Goal: Transaction & Acquisition: Purchase product/service

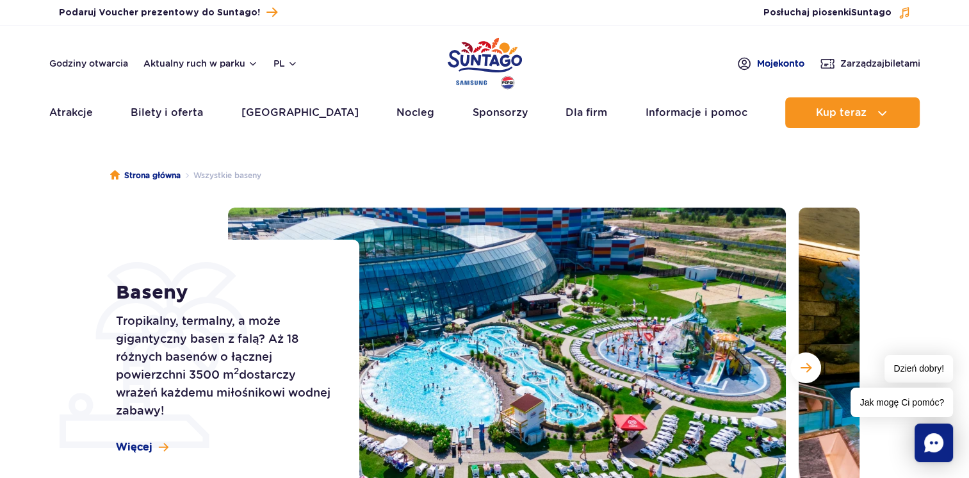
click at [738, 64] on img at bounding box center [744, 64] width 15 height 16
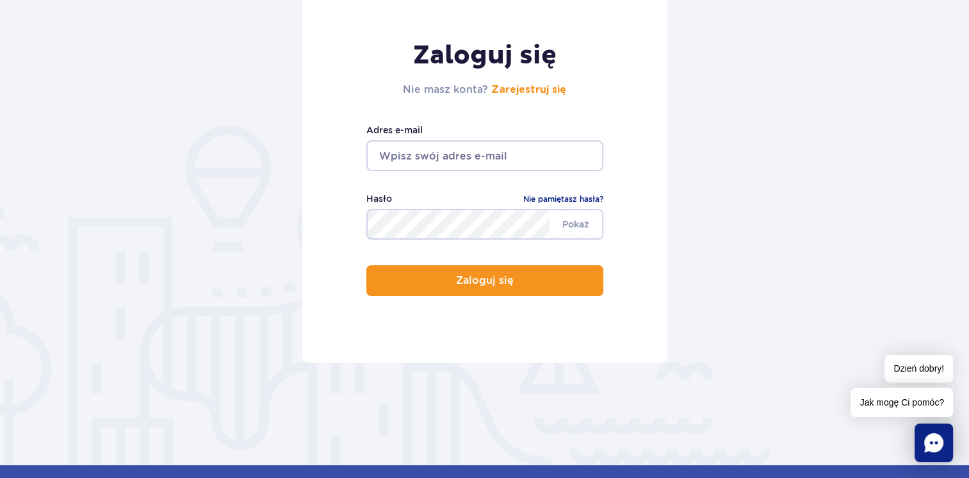
scroll to position [192, 0]
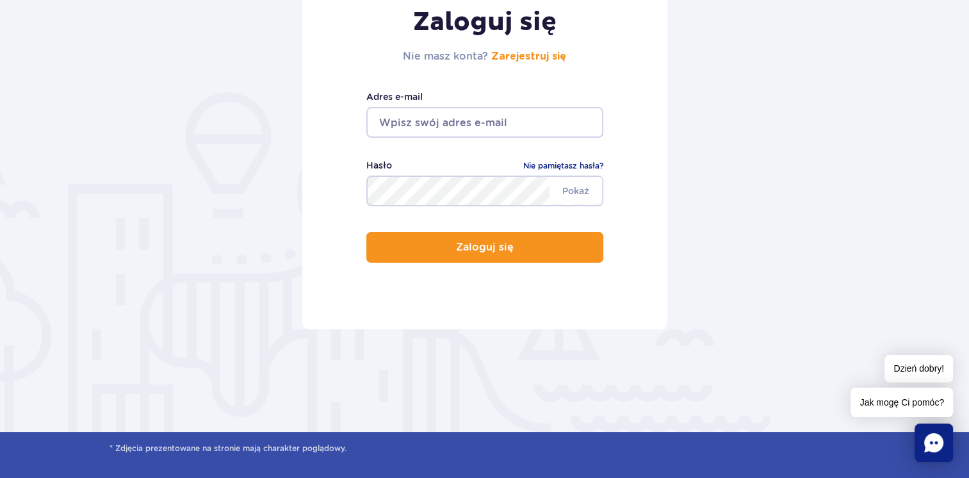
drag, startPoint x: 466, startPoint y: 306, endPoint x: 476, endPoint y: 306, distance: 10.3
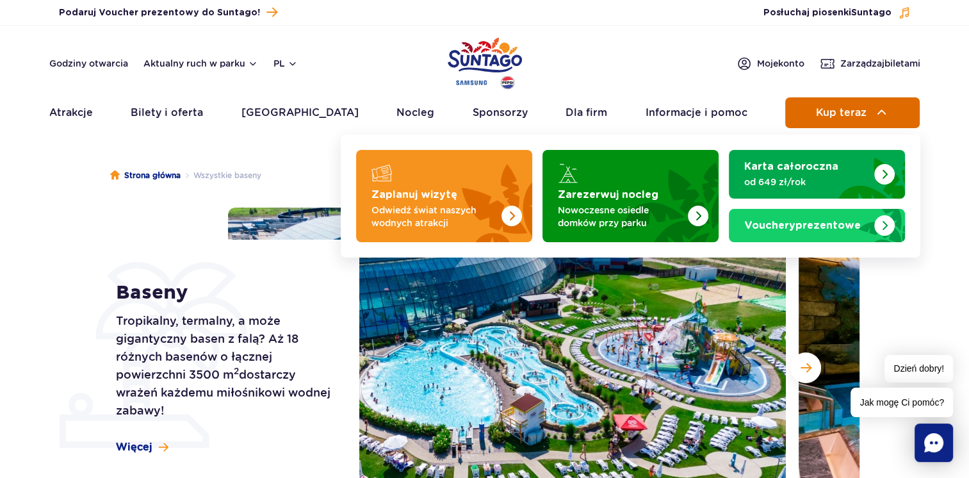
click at [807, 118] on button "Kup teraz" at bounding box center [852, 112] width 135 height 31
click at [866, 124] on button "Kup teraz" at bounding box center [852, 112] width 135 height 31
click at [800, 99] on button "Kup teraz" at bounding box center [852, 112] width 135 height 31
click at [833, 115] on span "Kup teraz" at bounding box center [841, 113] width 51 height 12
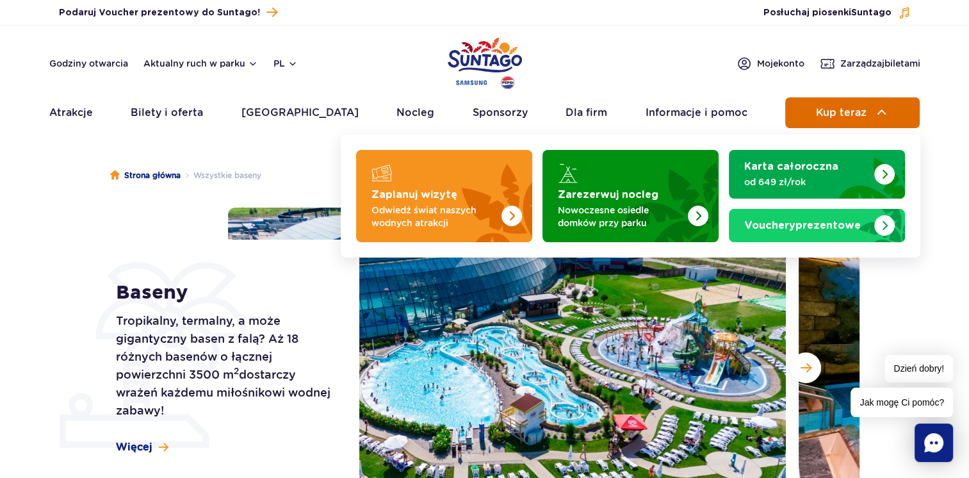
click at [833, 115] on span "Kup teraz" at bounding box center [841, 113] width 51 height 12
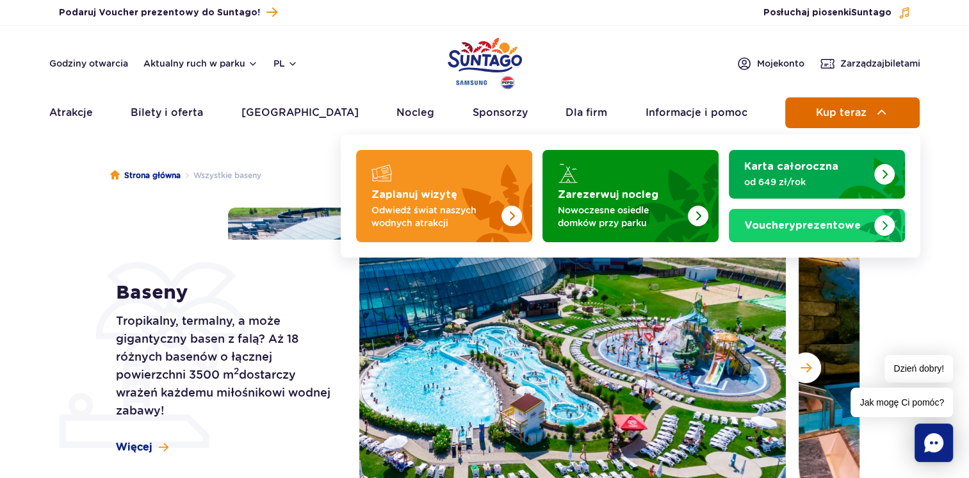
click at [833, 115] on span "Kup teraz" at bounding box center [841, 113] width 51 height 12
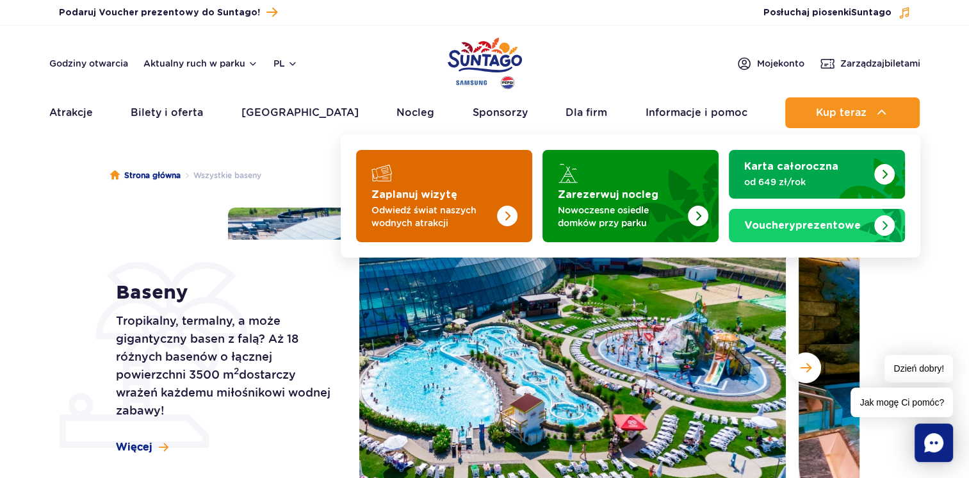
click at [452, 179] on img "Zaplanuj wizytę" at bounding box center [482, 192] width 102 height 100
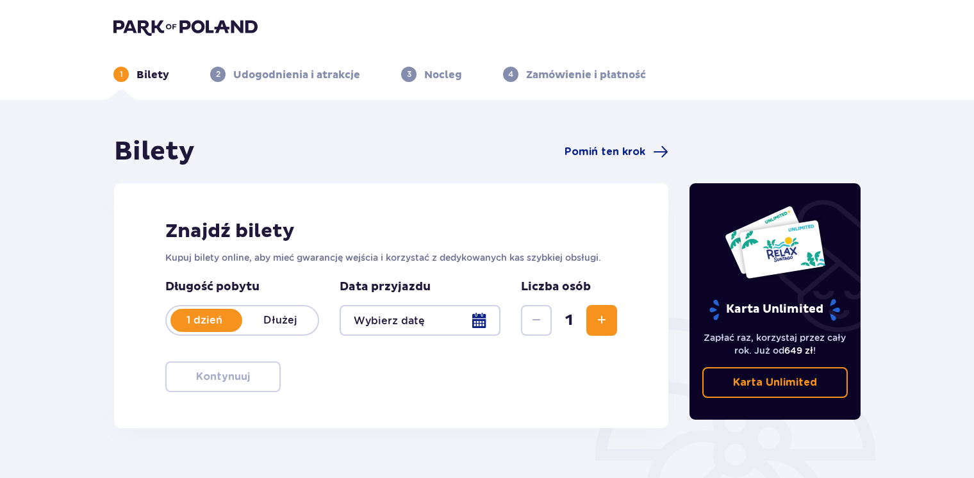
click at [293, 324] on p "Dłużej" at bounding box center [280, 320] width 76 height 14
click at [199, 322] on p "1 dzień" at bounding box center [205, 320] width 76 height 14
click at [600, 320] on span "Zwiększ" at bounding box center [601, 320] width 15 height 15
click at [466, 324] on div at bounding box center [420, 320] width 161 height 31
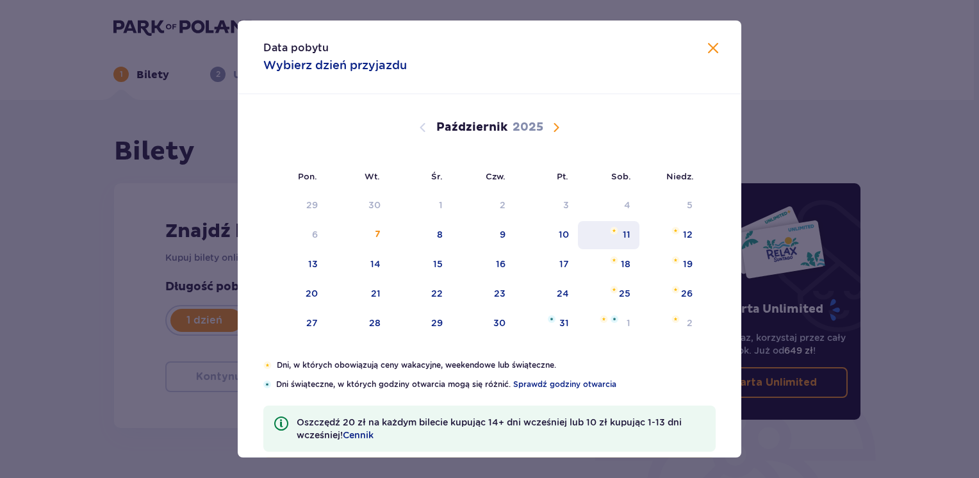
click at [614, 231] on img "sobota, 11 października 2025" at bounding box center [614, 231] width 8 height 8
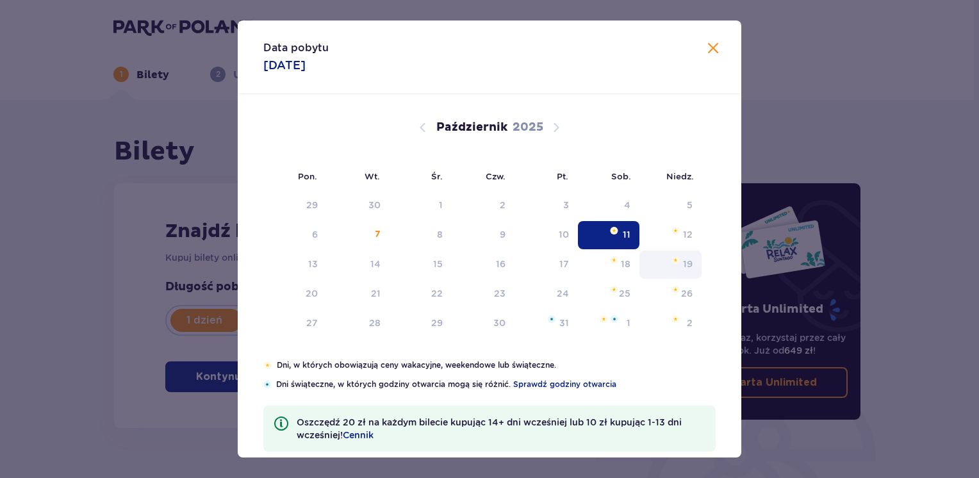
type input "11.10.25"
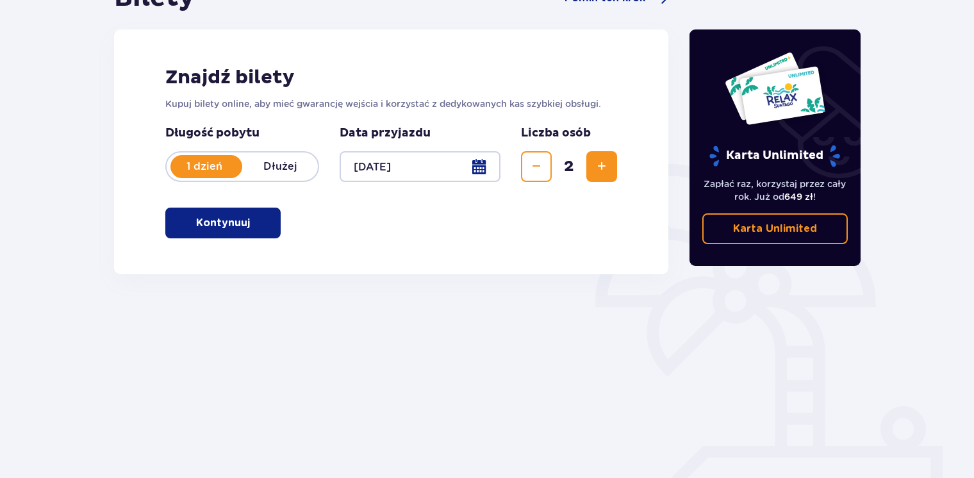
scroll to position [174, 0]
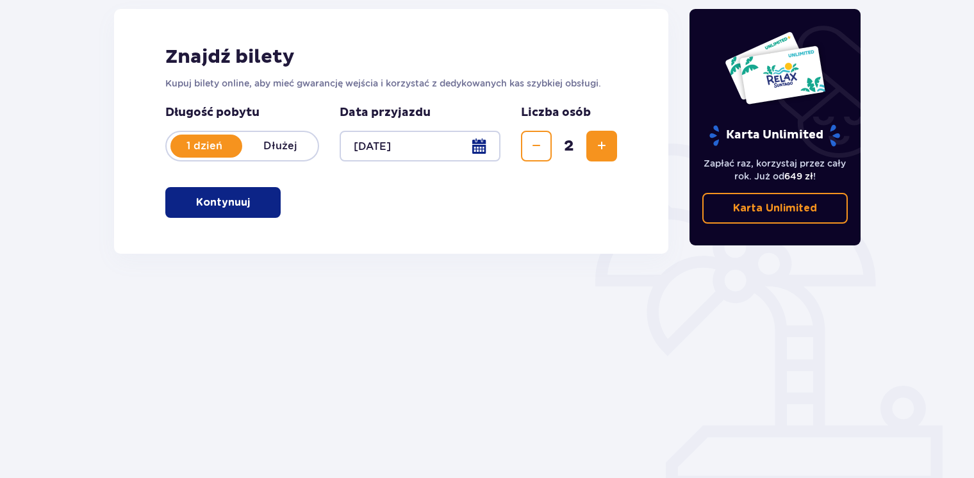
click at [233, 204] on p "Kontynuuj" at bounding box center [223, 202] width 54 height 14
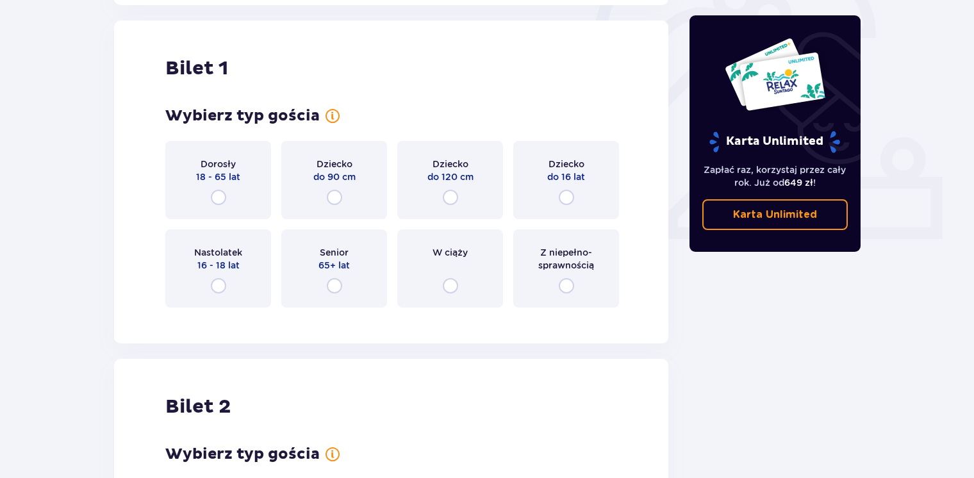
scroll to position [428, 0]
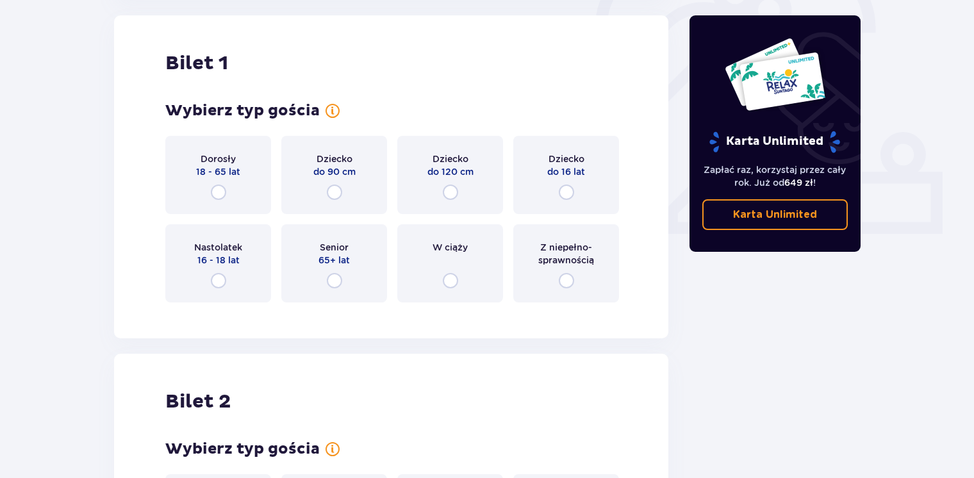
click at [220, 193] on input "radio" at bounding box center [218, 192] width 15 height 15
radio input "true"
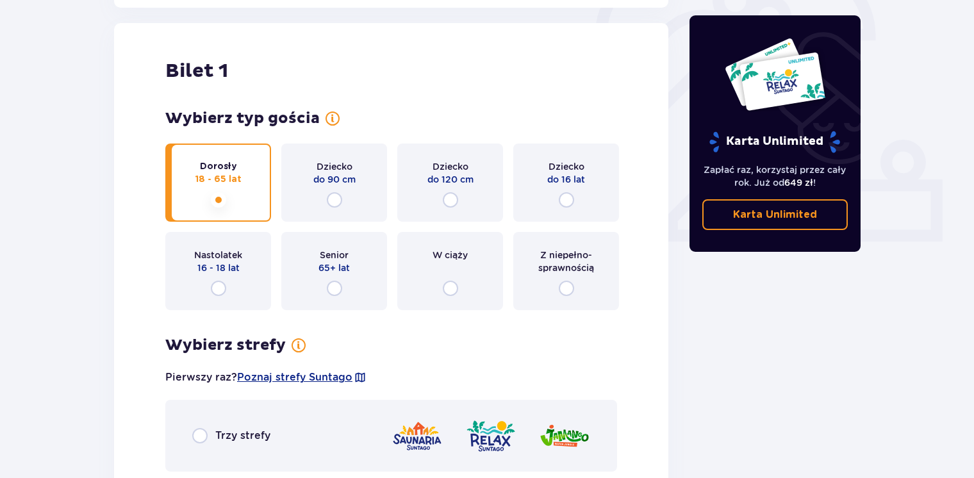
scroll to position [677, 0]
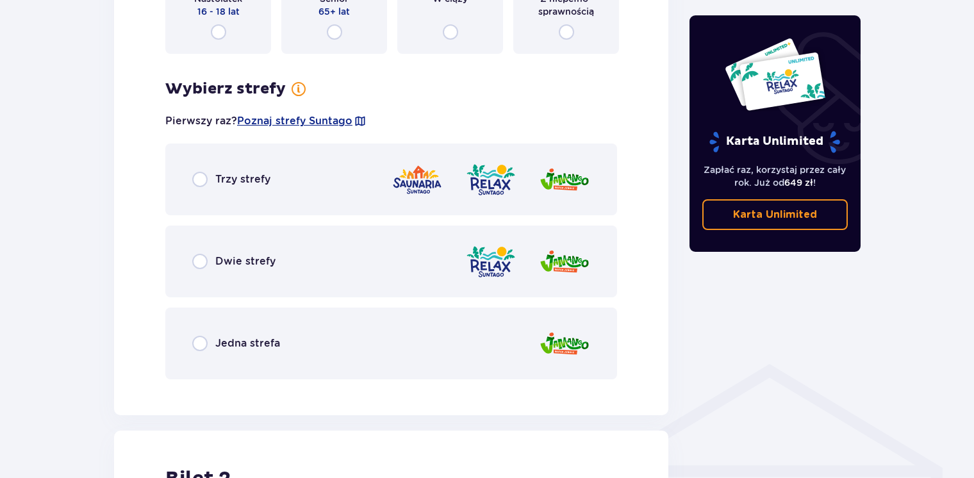
click at [217, 264] on span "Dwie strefy" at bounding box center [245, 261] width 60 height 14
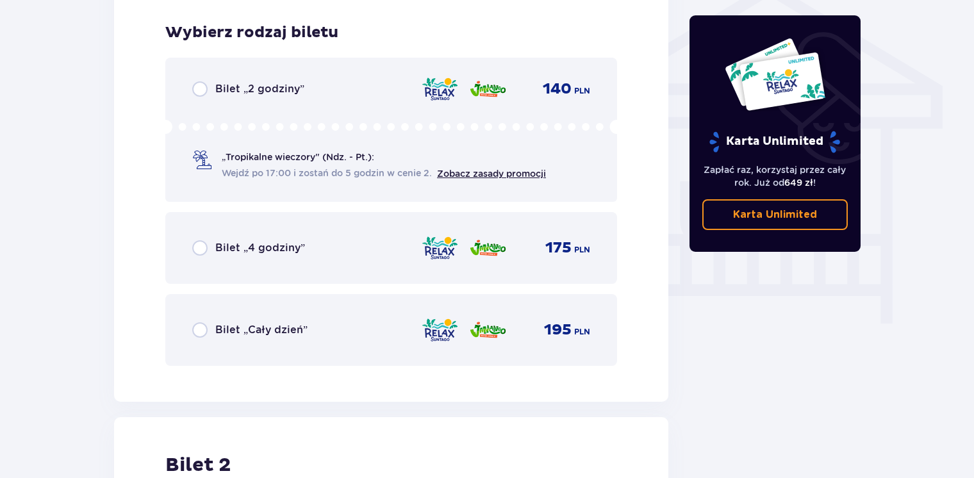
scroll to position [1066, 0]
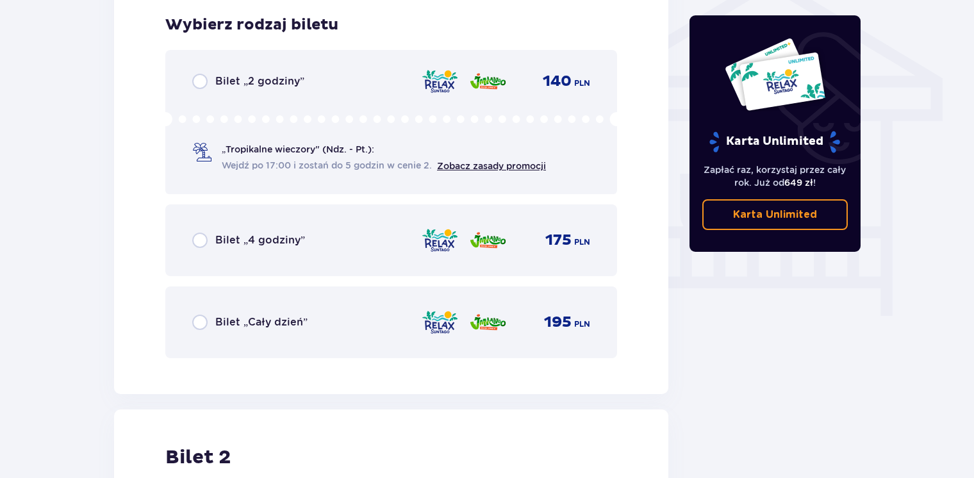
click at [213, 322] on div "Bilet „Cały dzień”" at bounding box center [249, 322] width 115 height 15
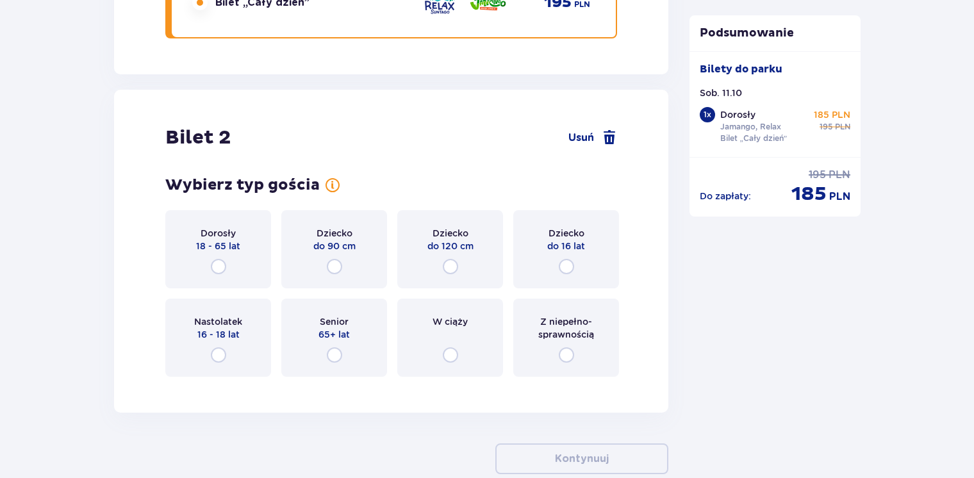
scroll to position [1394, 0]
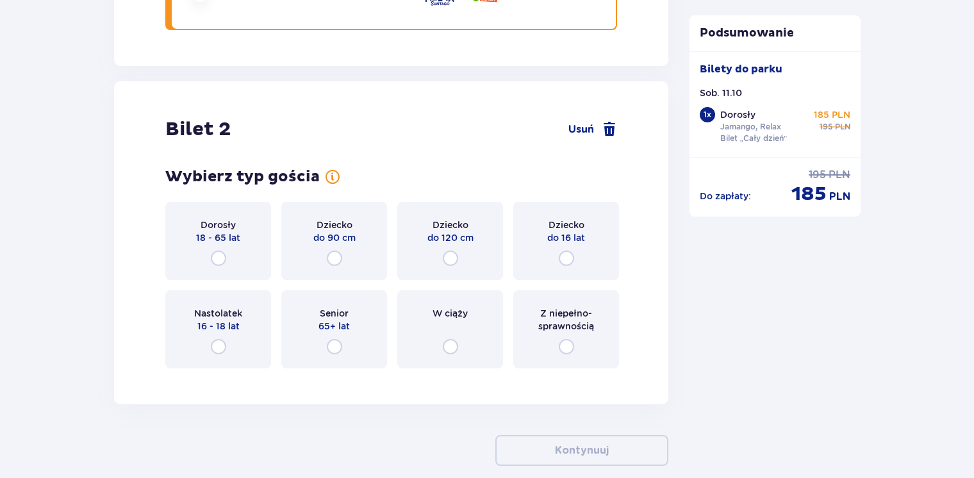
click at [574, 328] on span "Z niepełno­sprawnością" at bounding box center [566, 320] width 83 height 26
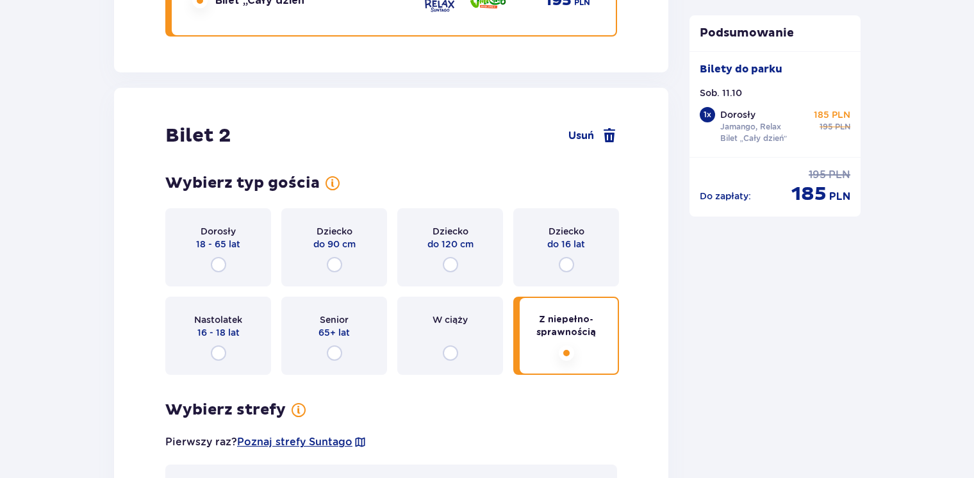
click at [206, 243] on span "18 - 65 lat" at bounding box center [218, 244] width 44 height 13
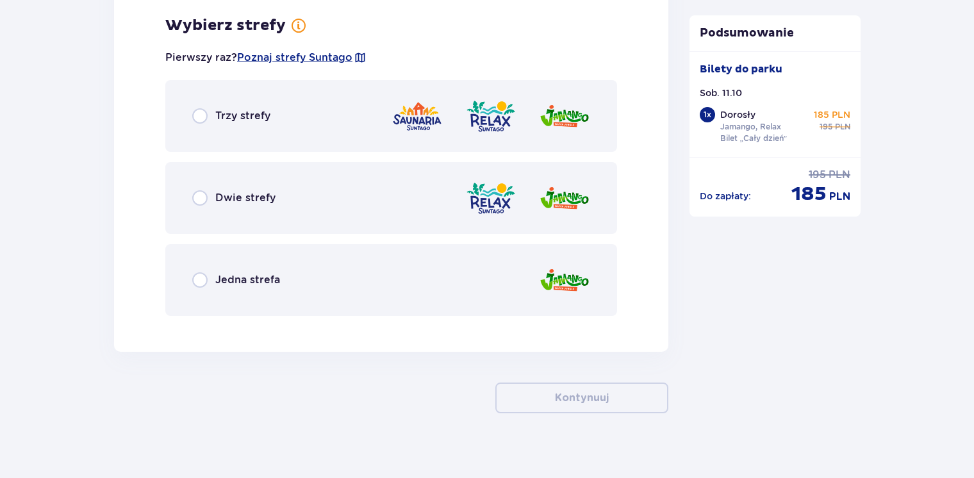
click at [274, 215] on div "Dwie strefy" at bounding box center [391, 198] width 452 height 72
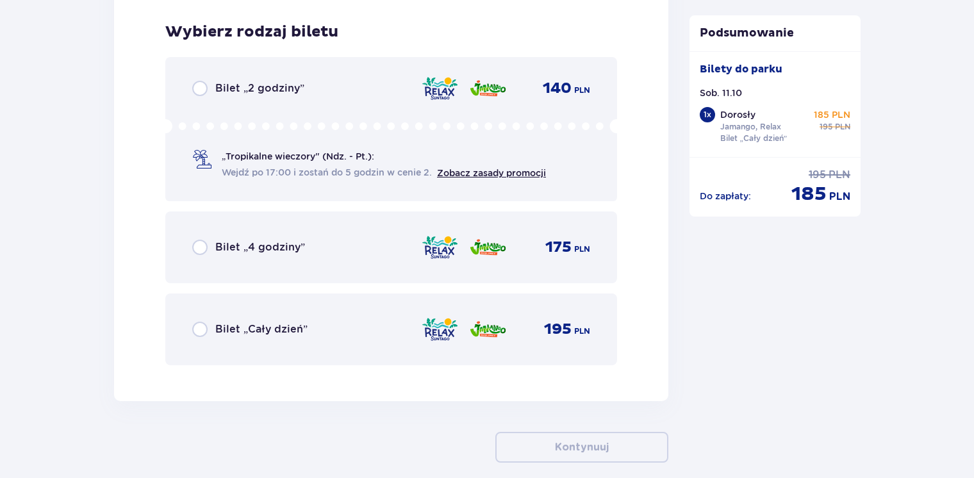
scroll to position [2097, 0]
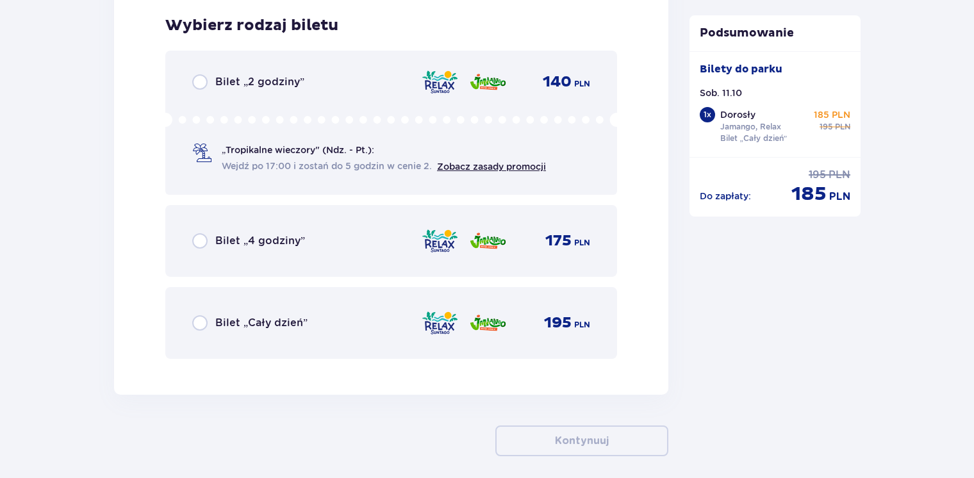
click at [211, 328] on div "Bilet „Cały dzień”" at bounding box center [249, 322] width 115 height 15
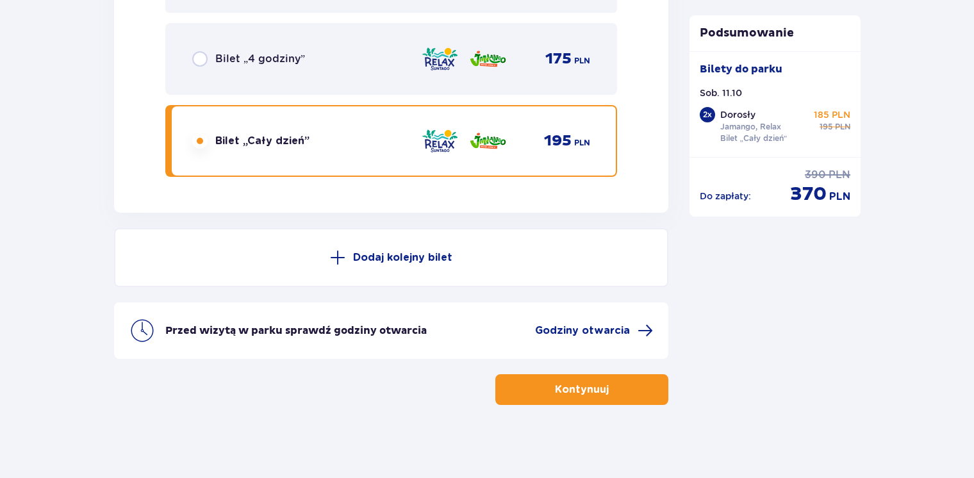
scroll to position [2281, 0]
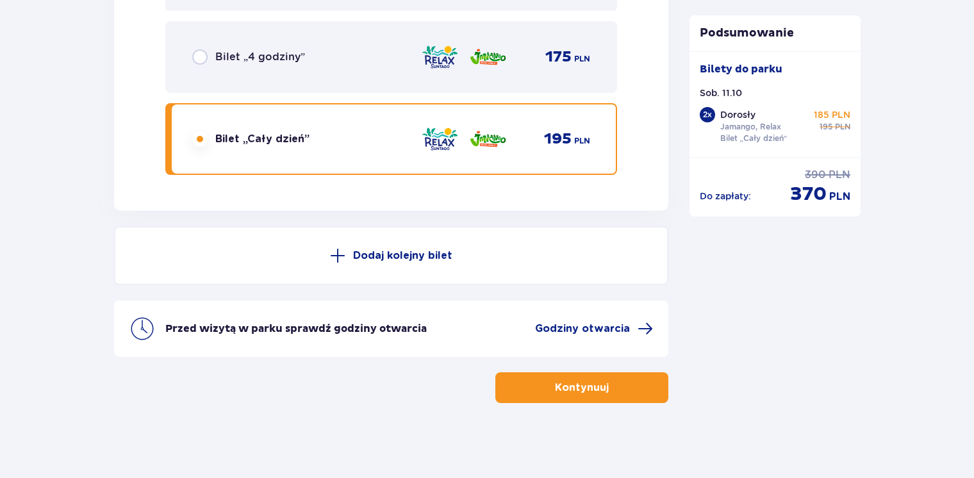
click at [448, 334] on div "Przed wizytą w parku sprawdź godziny otwarcia Godziny otwarcia" at bounding box center [409, 328] width 488 height 15
click at [605, 335] on div "Przed wizytą w parku sprawdź godziny otwarcia Godziny otwarcia" at bounding box center [391, 328] width 554 height 56
click at [590, 384] on p "Kontynuuj" at bounding box center [582, 388] width 54 height 14
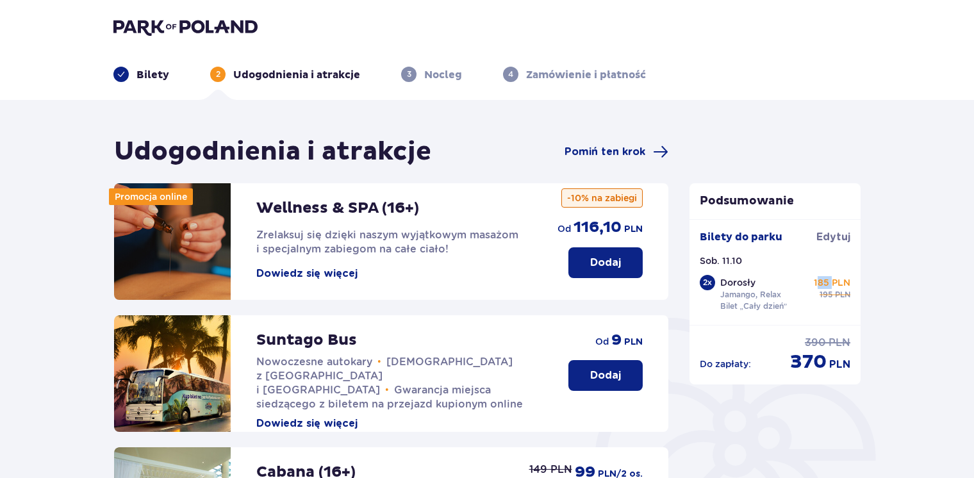
drag, startPoint x: 817, startPoint y: 284, endPoint x: 833, endPoint y: 284, distance: 15.4
click at [833, 284] on p "185 PLN" at bounding box center [832, 282] width 37 height 13
drag, startPoint x: 833, startPoint y: 284, endPoint x: 898, endPoint y: 311, distance: 70.9
click at [898, 311] on div "Udogodnienia i atrakcje Pomiń ten krok Promocja online Wellness & SPA (16+) Zre…" at bounding box center [487, 484] width 974 height 769
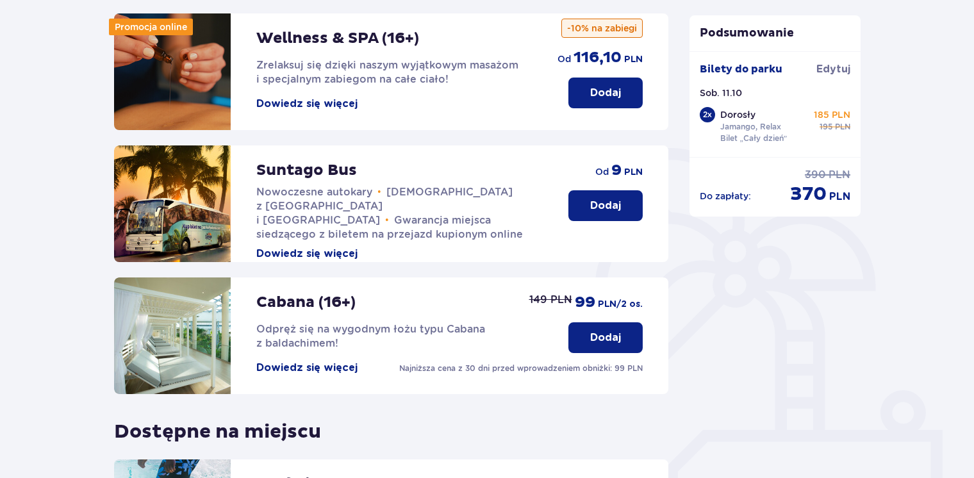
scroll to position [192, 0]
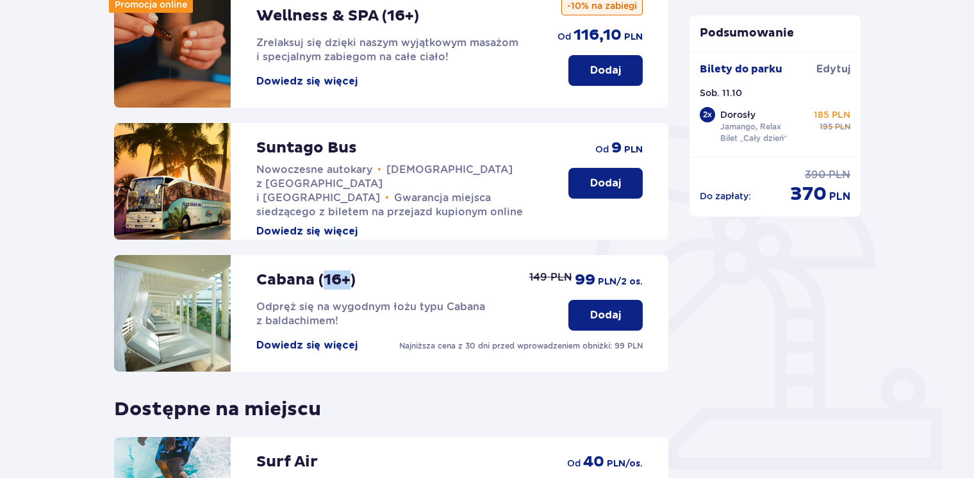
drag, startPoint x: 325, startPoint y: 278, endPoint x: 347, endPoint y: 281, distance: 22.0
click at [347, 281] on p "Cabana (16+)" at bounding box center [305, 279] width 99 height 19
click at [558, 401] on div "Promocja online Wellness & SPA (16+) Zrelaksuj się dzięki naszym wyjątkowym mas…" at bounding box center [391, 272] width 554 height 562
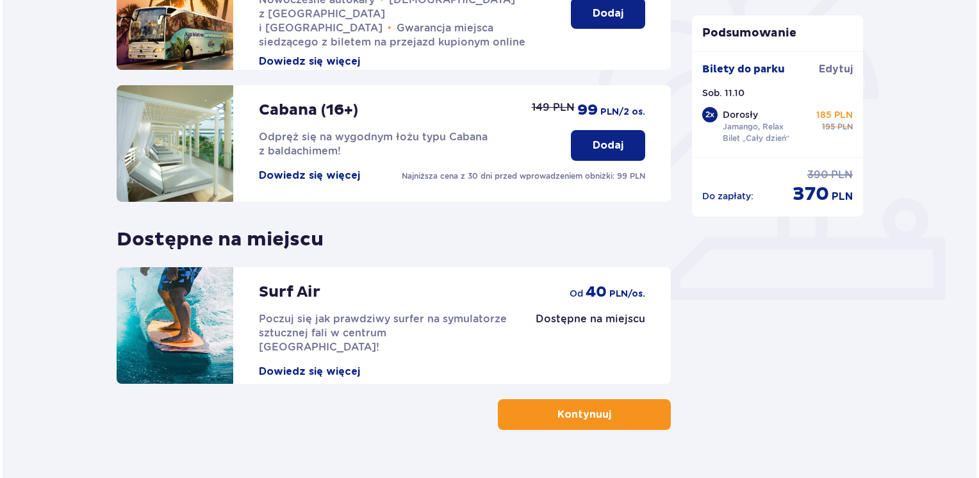
scroll to position [384, 0]
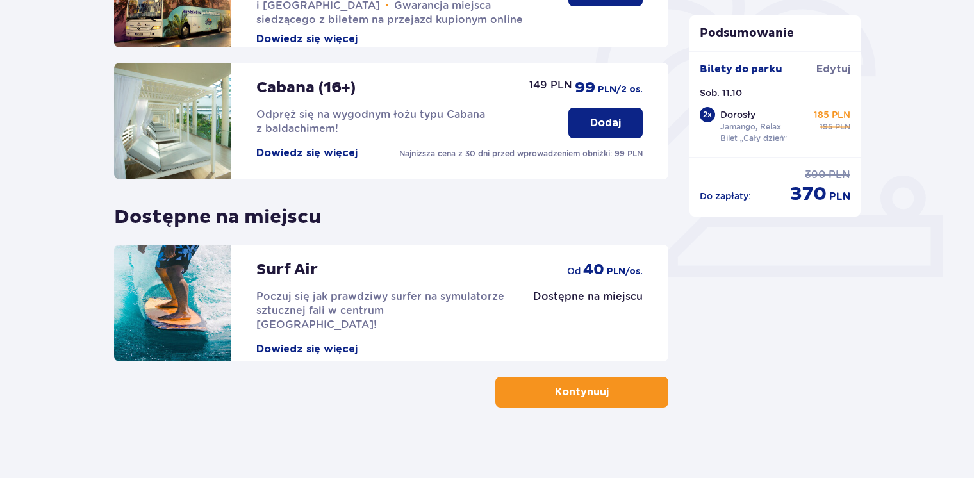
click at [345, 151] on button "Dowiedz się więcej" at bounding box center [306, 153] width 101 height 14
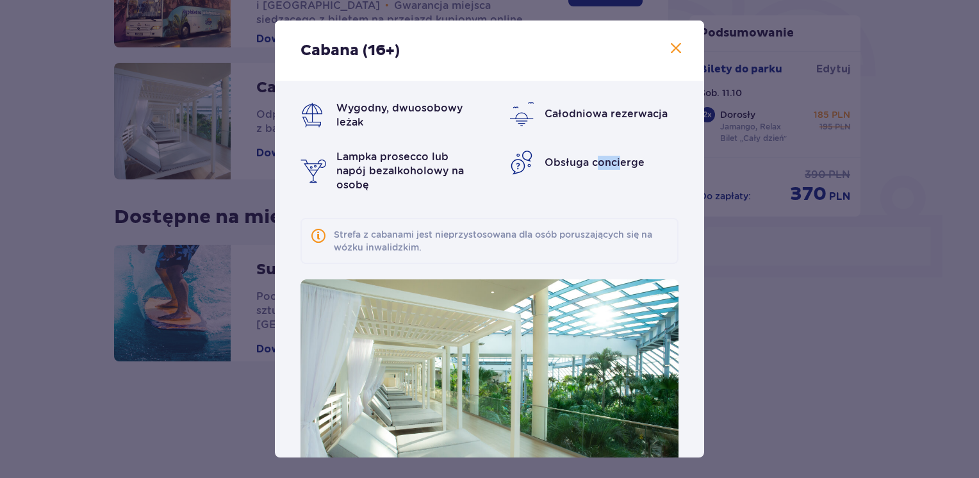
drag, startPoint x: 593, startPoint y: 164, endPoint x: 618, endPoint y: 159, distance: 24.9
click at [618, 159] on span "Obsługa concierge" at bounding box center [595, 162] width 100 height 12
drag, startPoint x: 618, startPoint y: 159, endPoint x: 552, endPoint y: 151, distance: 66.5
click at [552, 151] on div "Obsługa concierge" at bounding box center [594, 163] width 170 height 26
click at [668, 46] on span at bounding box center [675, 48] width 15 height 15
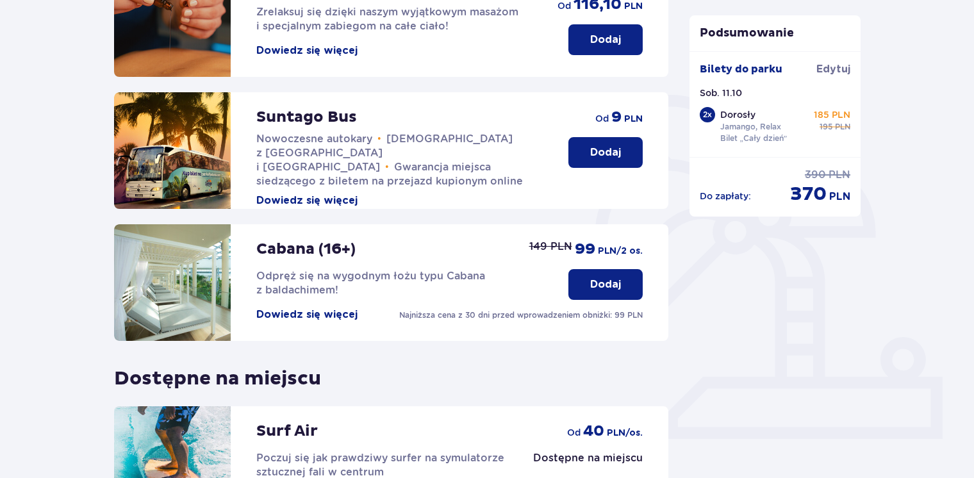
scroll to position [390, 0]
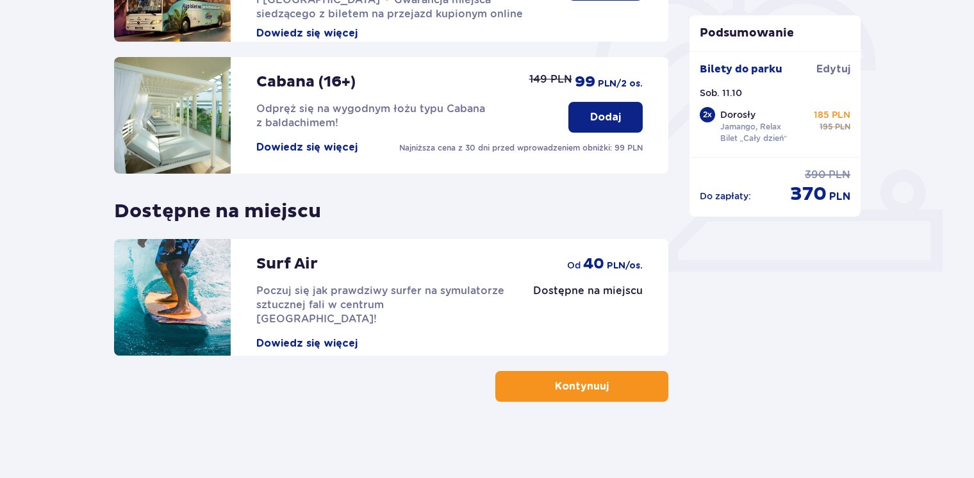
click at [637, 391] on button "Kontynuuj" at bounding box center [581, 386] width 173 height 31
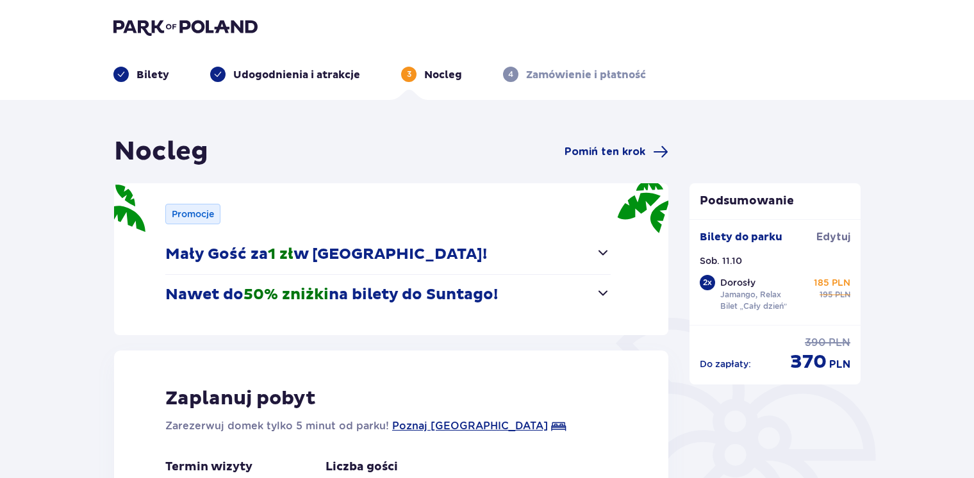
drag, startPoint x: 428, startPoint y: 251, endPoint x: 425, endPoint y: 243, distance: 8.7
click at [427, 251] on p "Mały Gość za 1 zł w Suntago Village!" at bounding box center [326, 254] width 322 height 19
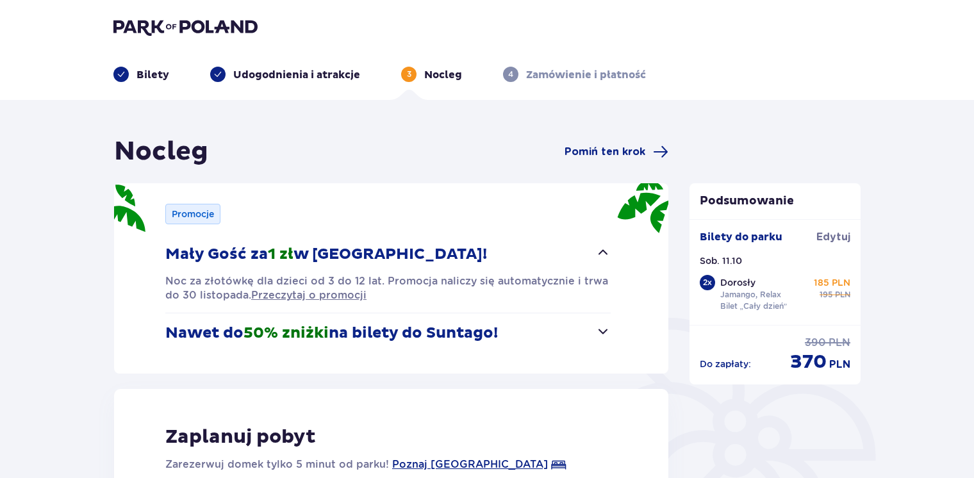
click at [407, 250] on p "Mały Gość za 1 zł w Suntago Village!" at bounding box center [326, 254] width 322 height 19
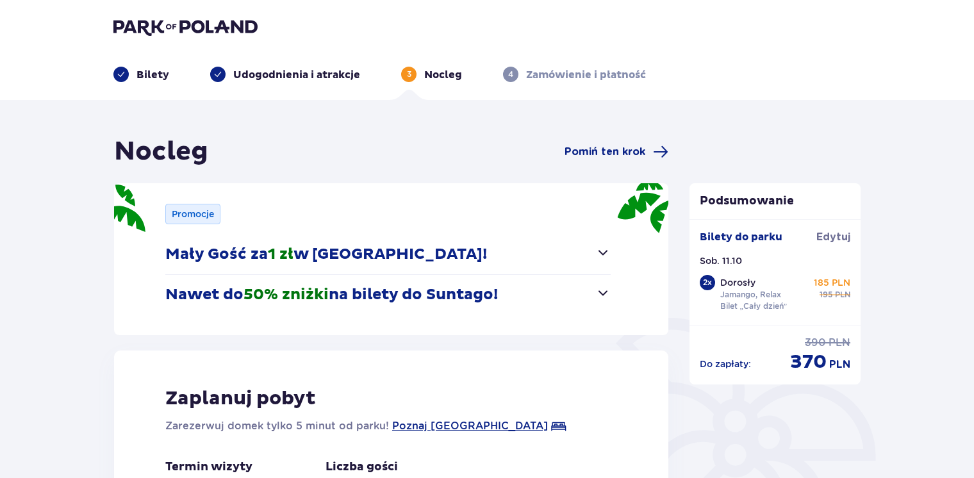
click at [406, 253] on p "Mały Gość za 1 zł w Suntago Village!" at bounding box center [326, 254] width 322 height 19
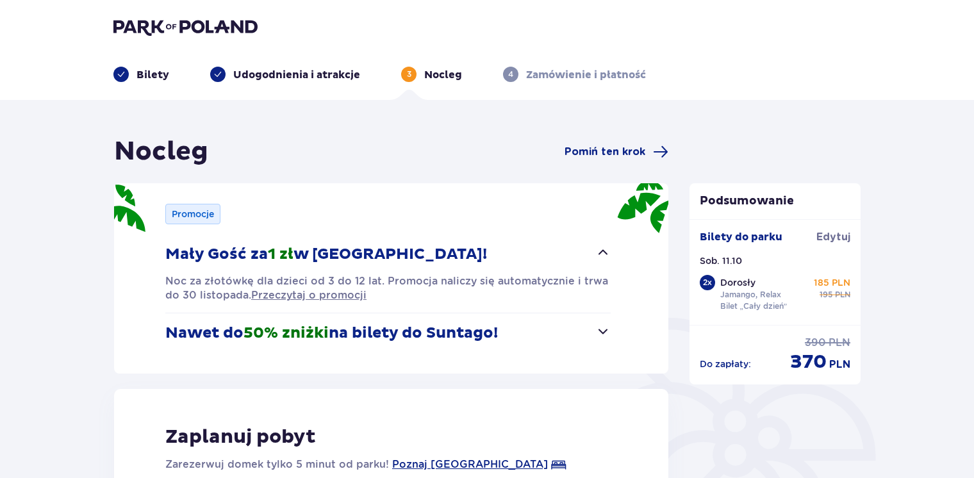
click at [406, 255] on p "Mały Gość za 1 zł w Suntago Village!" at bounding box center [326, 254] width 322 height 19
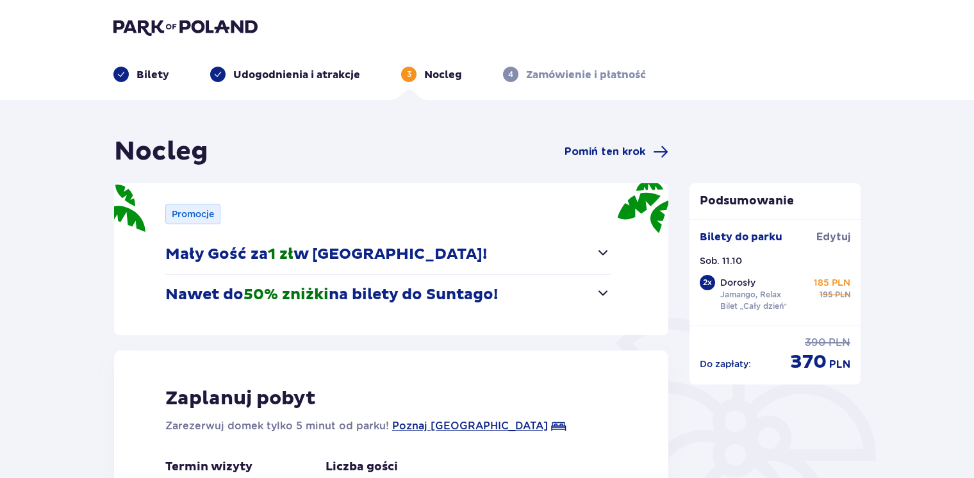
click at [400, 282] on button "Nawet do 50% zniżki na bilety do Suntago!" at bounding box center [387, 295] width 445 height 40
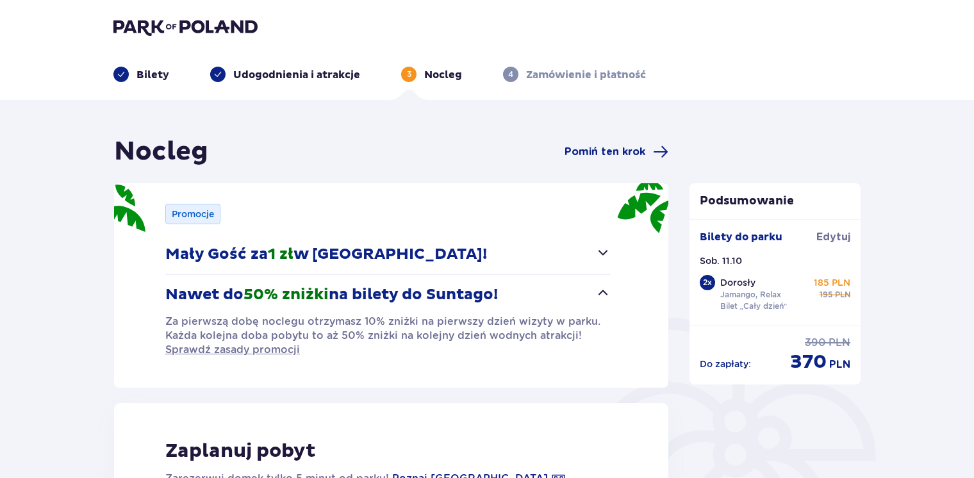
click at [400, 282] on button "Nawet do 50% zniżki na bilety do Suntago!" at bounding box center [387, 295] width 445 height 40
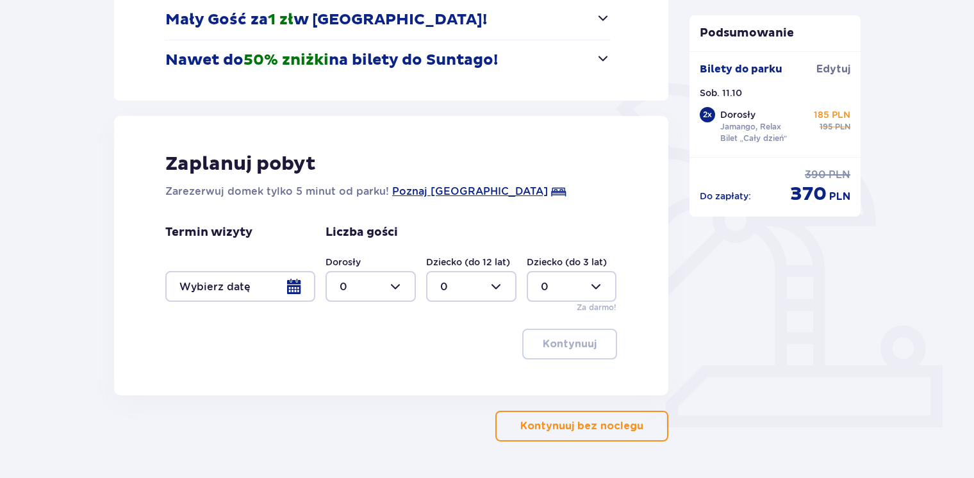
scroll to position [274, 0]
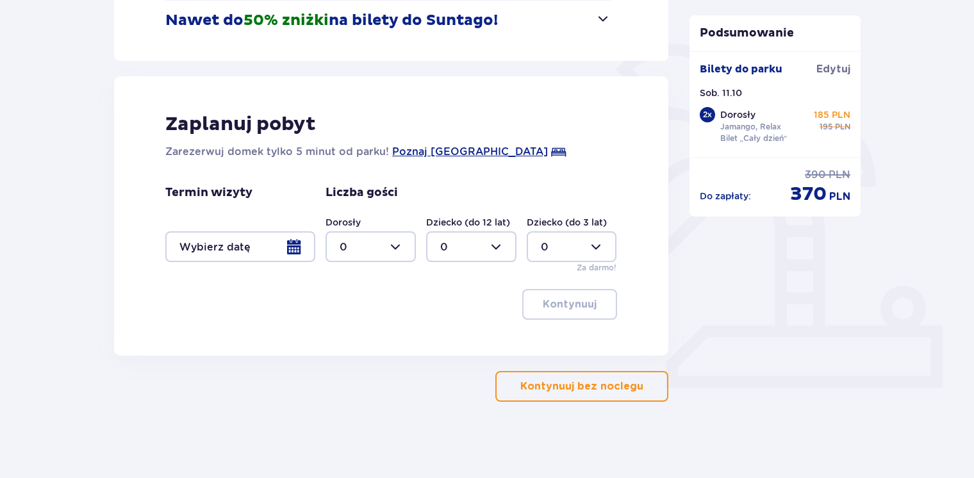
click at [541, 392] on p "Kontynuuj bez noclegu" at bounding box center [581, 386] width 123 height 14
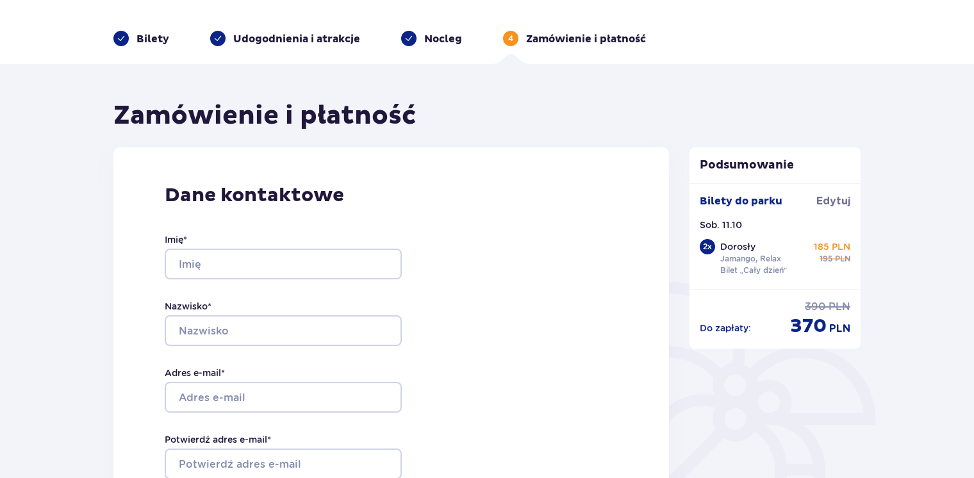
scroll to position [64, 0]
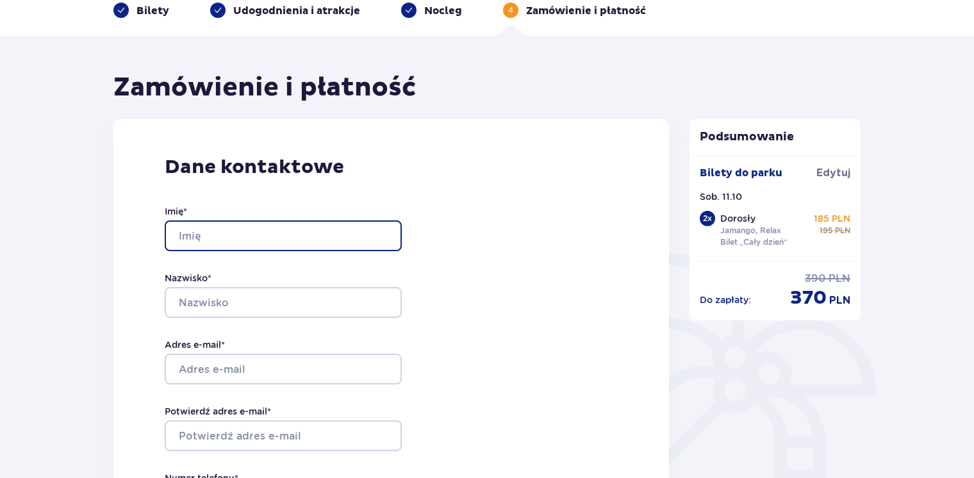
click at [284, 220] on input "Imię *" at bounding box center [283, 235] width 237 height 31
type input "Mateusz"
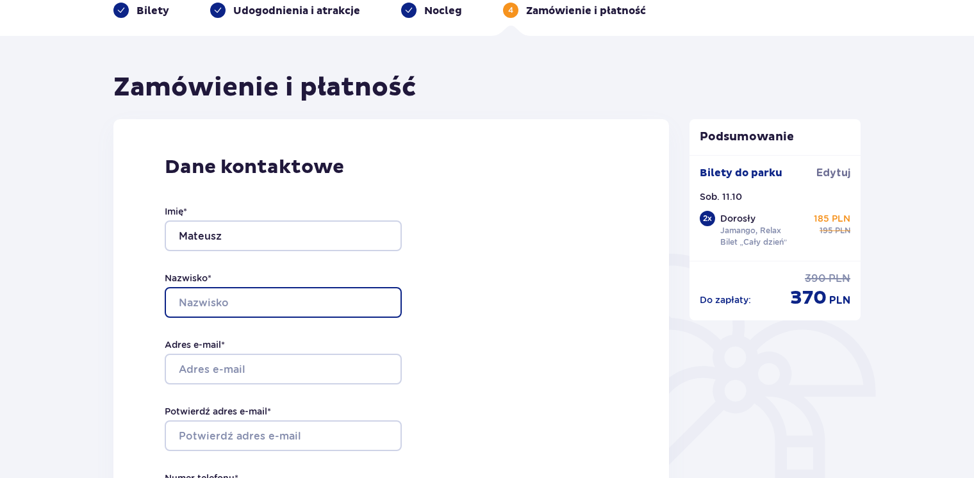
click at [218, 296] on input "Nazwisko *" at bounding box center [283, 302] width 237 height 31
type input "Kuter"
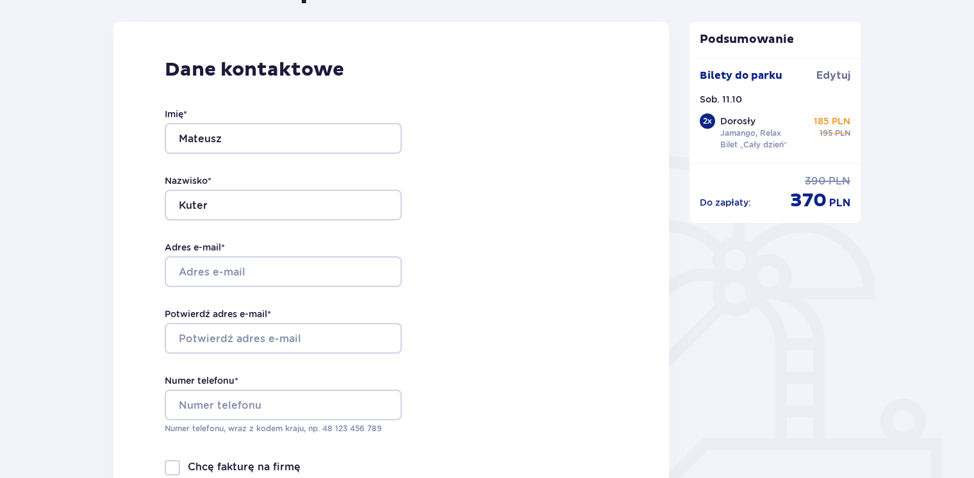
scroll to position [192, 0]
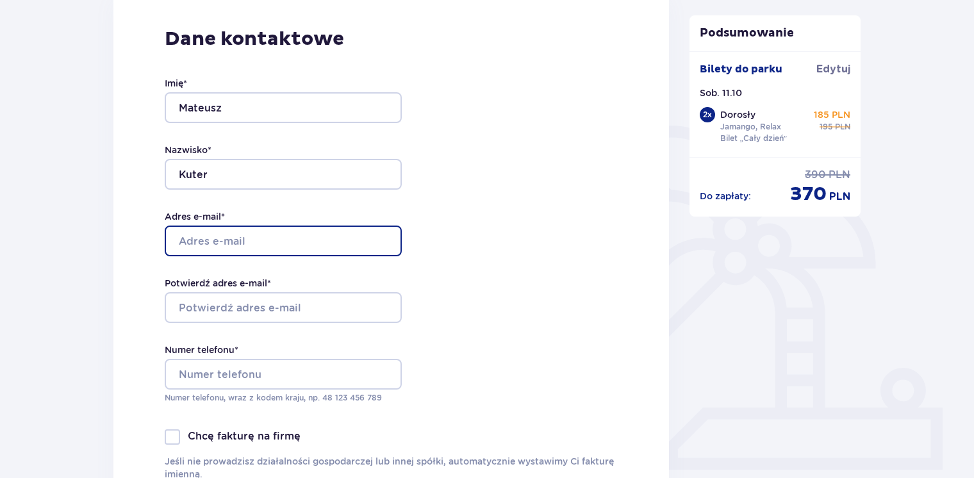
click at [215, 236] on input "Adres e-mail *" at bounding box center [283, 241] width 237 height 31
type input "ola.k@o2.pl"
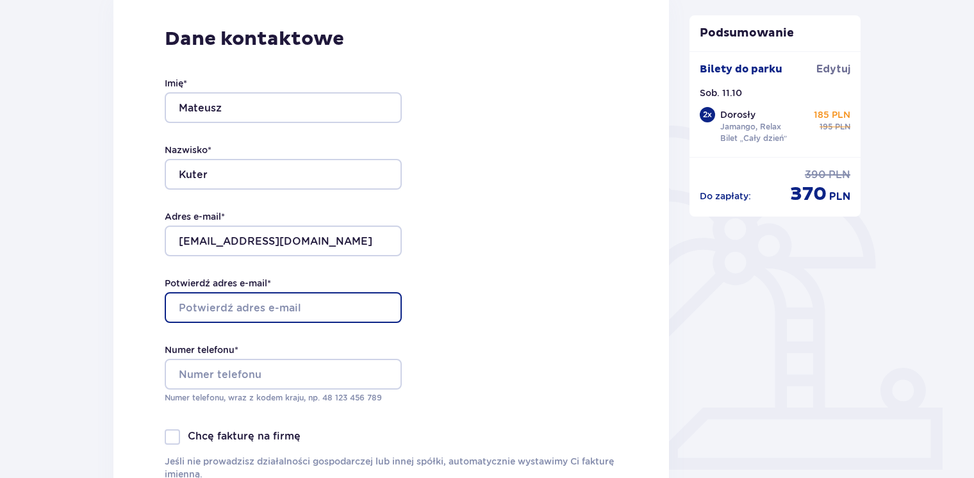
type input "ola.k@o2.pl"
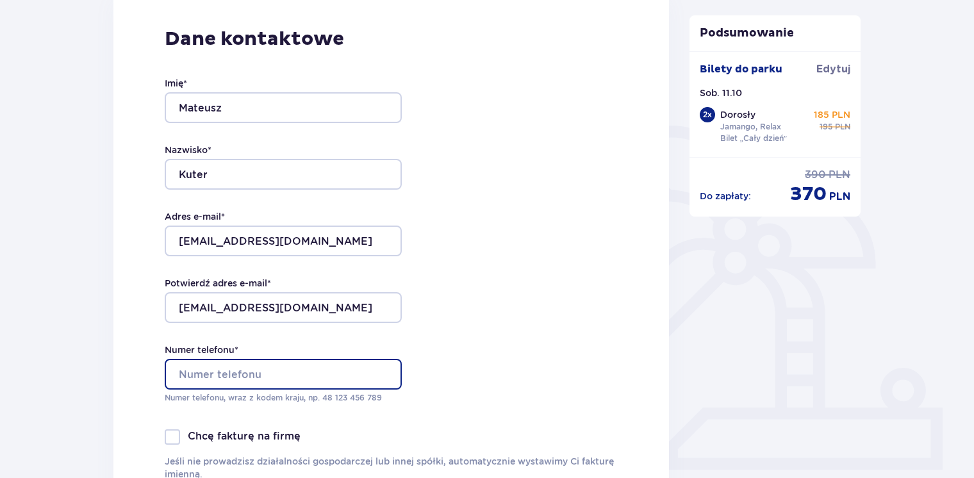
type input "696525196"
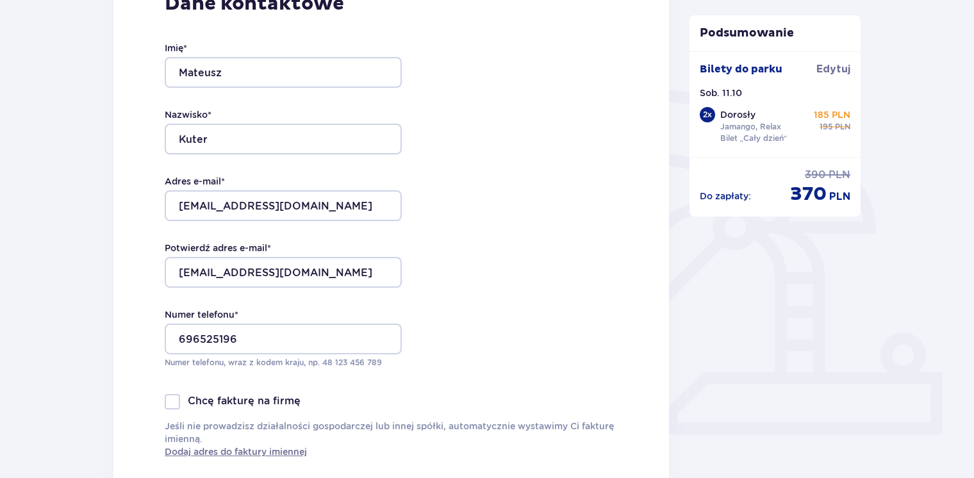
scroll to position [256, 0]
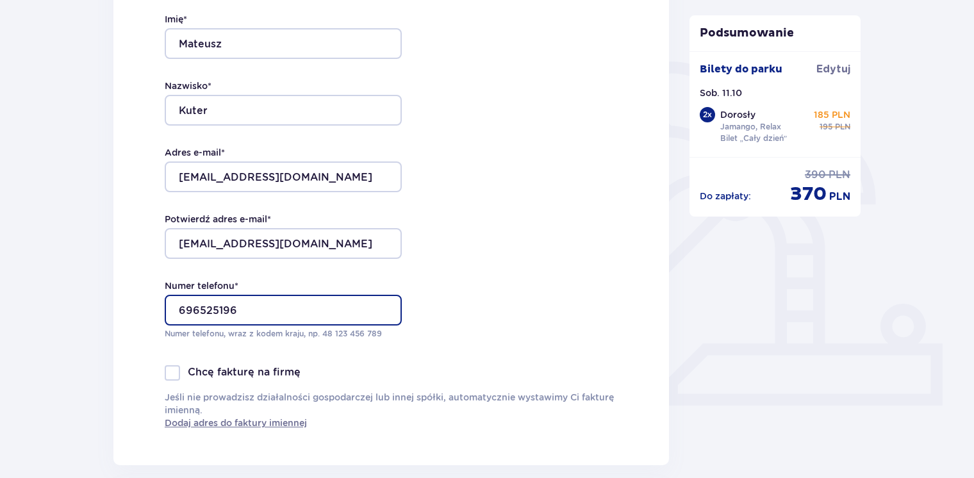
click at [238, 313] on input "696525196" at bounding box center [283, 310] width 237 height 31
drag, startPoint x: 254, startPoint y: 314, endPoint x: 119, endPoint y: 291, distance: 137.0
click at [119, 291] on div "Dane kontaktowe Imię * Mateusz Nazwisko * Kuter Adres e-mail * ola.k@o2.pl Potw…" at bounding box center [390, 196] width 555 height 538
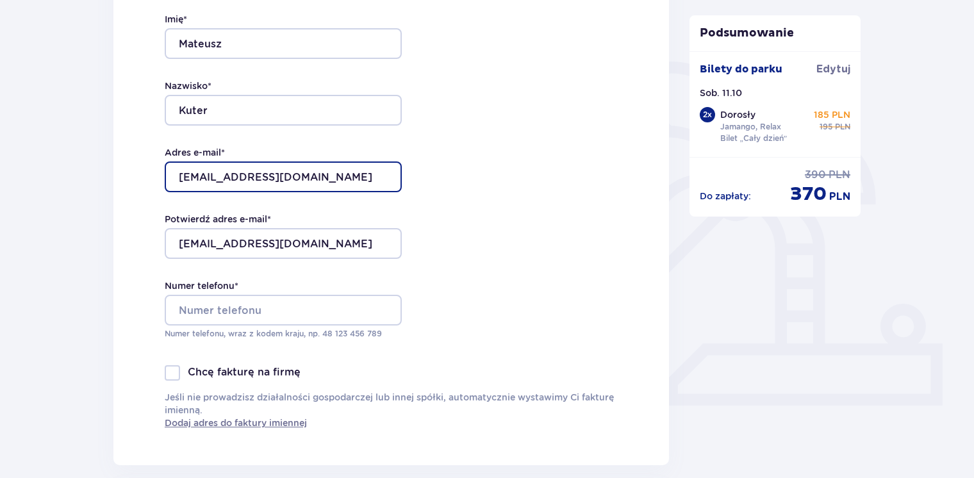
drag, startPoint x: 241, startPoint y: 174, endPoint x: 256, endPoint y: 186, distance: 19.2
click at [239, 176] on input "ola.k@o2.pl" at bounding box center [283, 176] width 237 height 31
drag, startPoint x: 277, startPoint y: 186, endPoint x: 0, endPoint y: 163, distance: 278.3
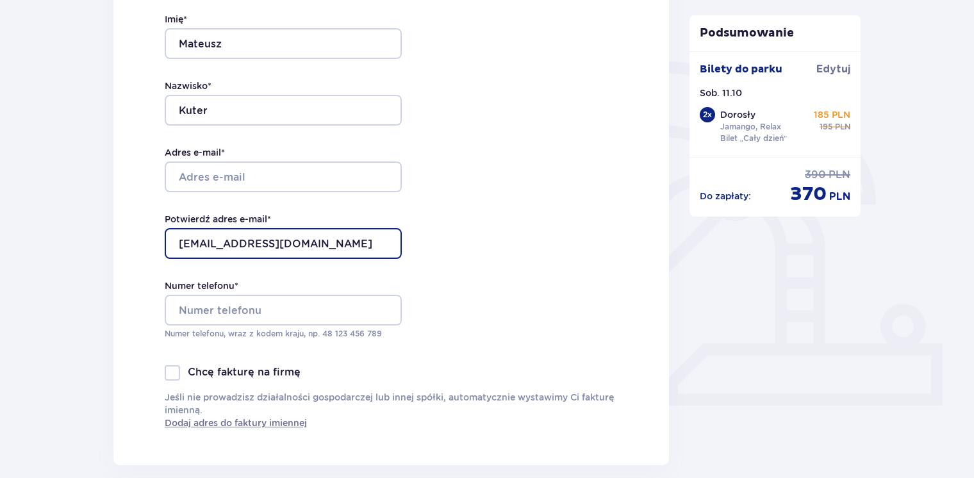
click at [259, 255] on input "ola.k@o2.pl" at bounding box center [283, 243] width 237 height 31
drag, startPoint x: 277, startPoint y: 250, endPoint x: 103, endPoint y: 236, distance: 175.5
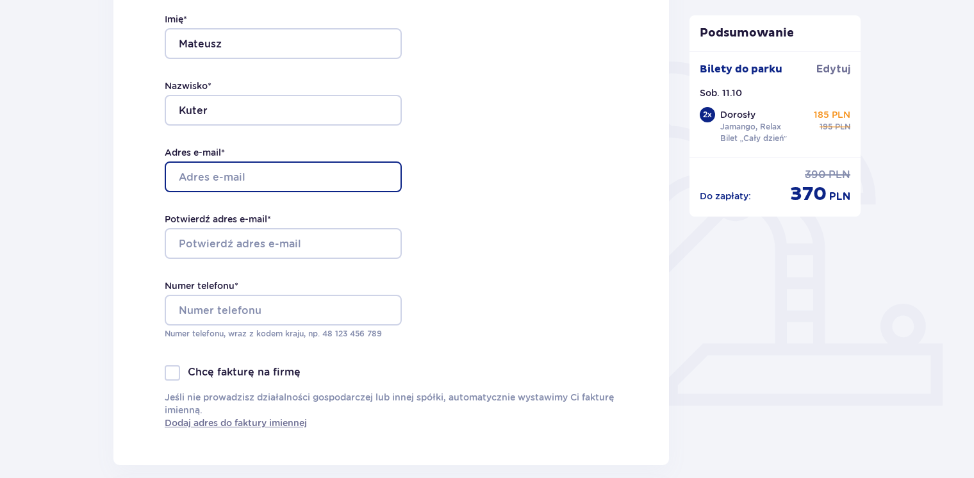
click at [190, 181] on input "Adres e-mail *" at bounding box center [283, 176] width 237 height 31
type input "mateusz.kuter13@gmail.com"
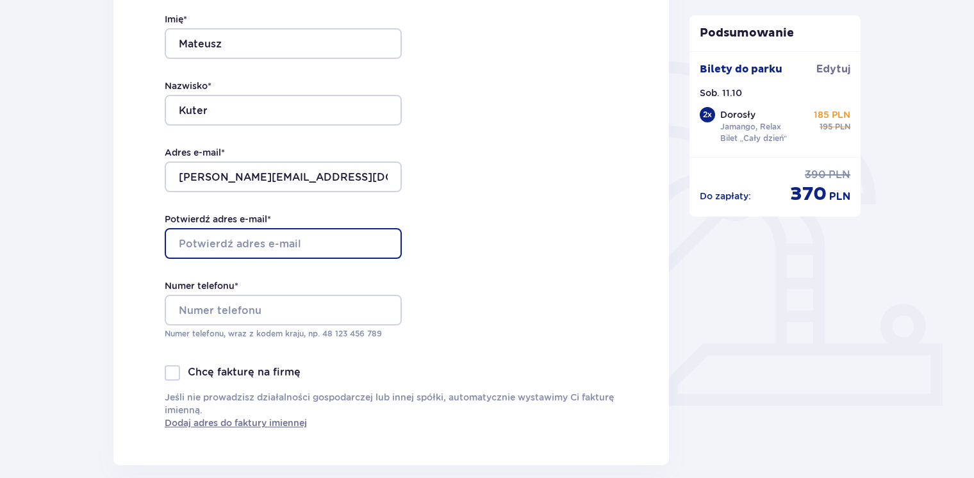
type input "mateusz.kuter13@gmail.com"
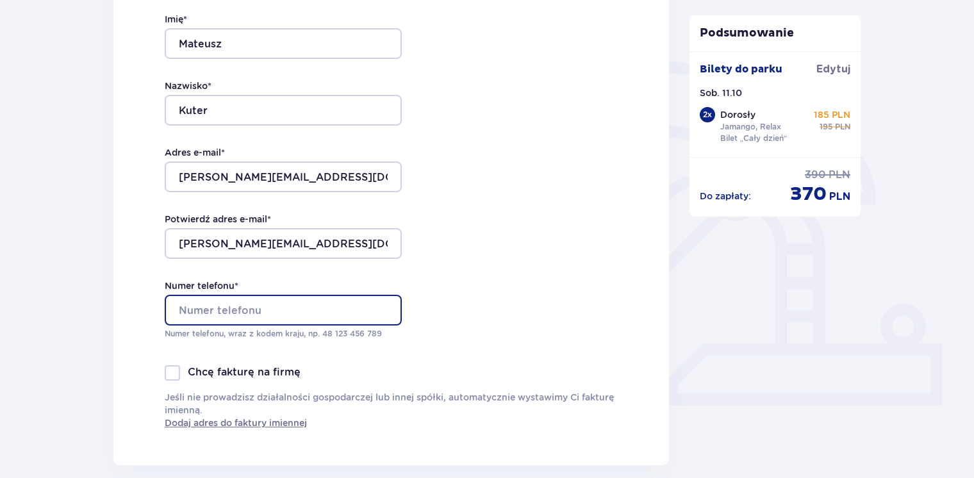
type input "547586996"
click at [249, 302] on input "547586996" at bounding box center [283, 310] width 237 height 31
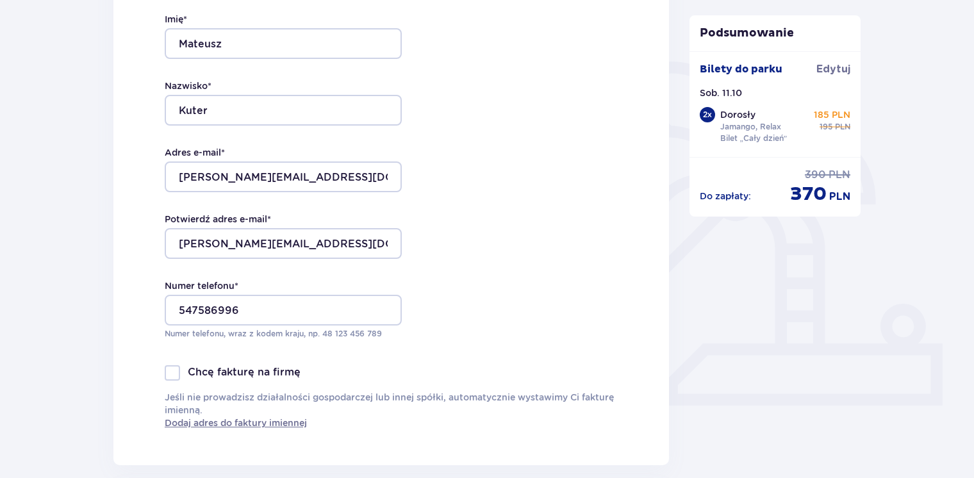
click at [477, 250] on div "Dane kontaktowe Imię * Mateusz Nazwisko * Kuter Adres e-mail * mateusz.kuter13@…" at bounding box center [390, 196] width 555 height 538
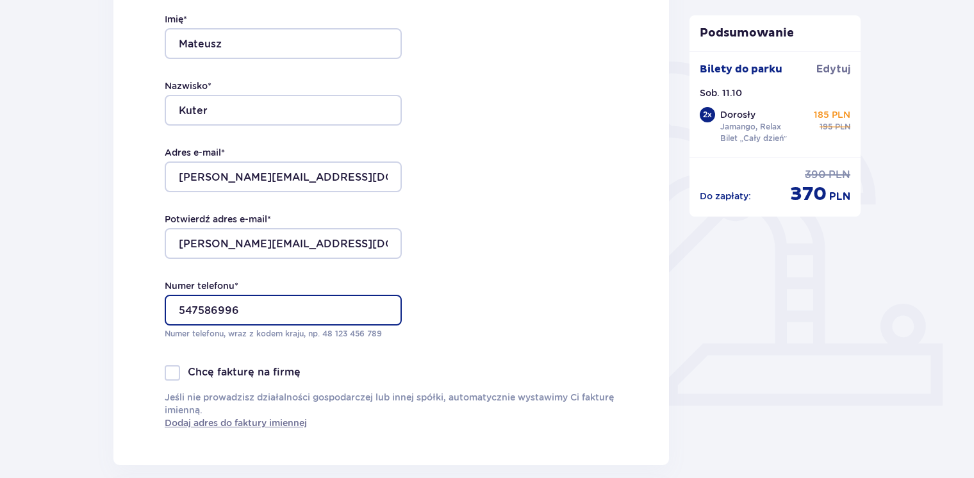
click at [319, 314] on input "547586996" at bounding box center [283, 310] width 237 height 31
drag, startPoint x: 284, startPoint y: 311, endPoint x: 141, endPoint y: 296, distance: 144.3
click at [141, 296] on div "Dane kontaktowe Imię * Mateusz Nazwisko * Kuter Adres e-mail * mateusz.kuter13@…" at bounding box center [390, 196] width 555 height 538
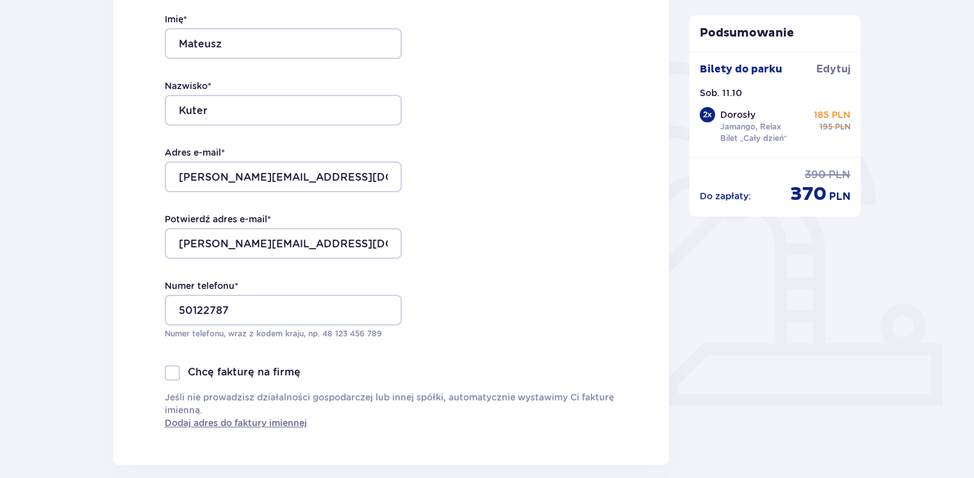
click at [451, 249] on div "Dane kontaktowe Imię * Mateusz Nazwisko * Kuter Adres e-mail * mateusz.kuter13@…" at bounding box center [390, 196] width 555 height 538
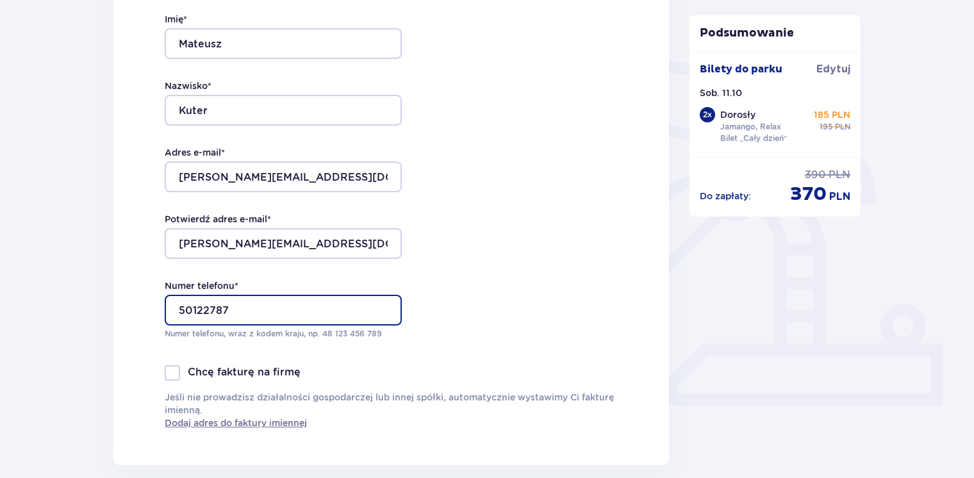
click at [309, 304] on input "50122787" at bounding box center [283, 310] width 237 height 31
click at [211, 311] on input "50122787" at bounding box center [283, 310] width 237 height 31
type input "501227487"
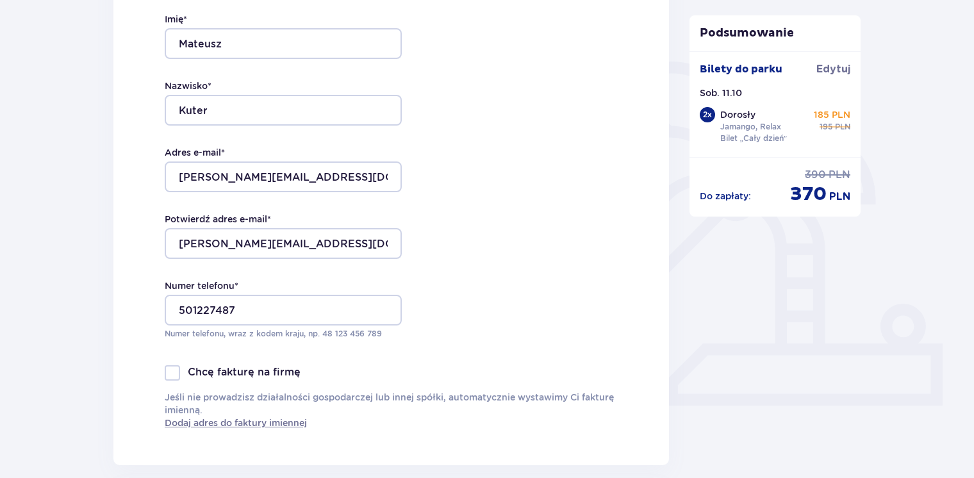
click at [485, 298] on div "Dane kontaktowe Imię * Mateusz Nazwisko * Kuter Adres e-mail * mateusz.kuter13@…" at bounding box center [390, 196] width 555 height 538
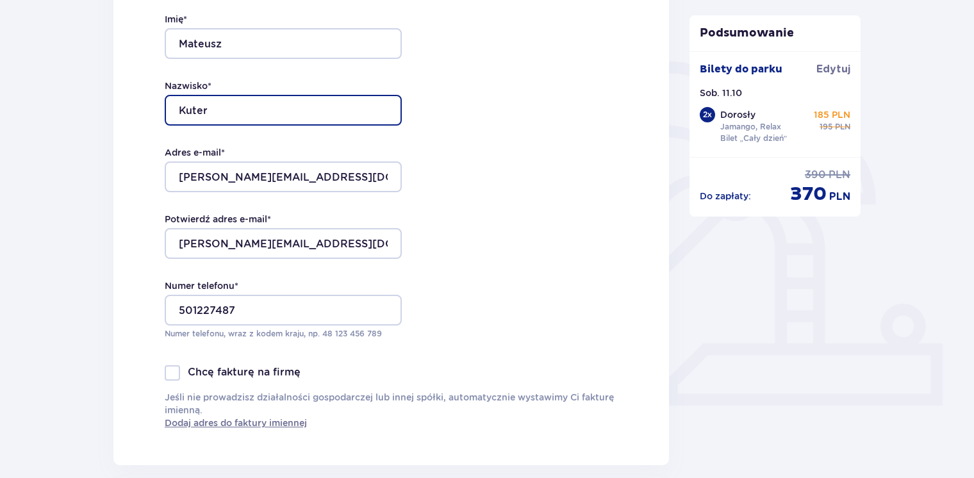
click at [233, 122] on input "Kuter" at bounding box center [283, 110] width 237 height 31
type input "Kuter"
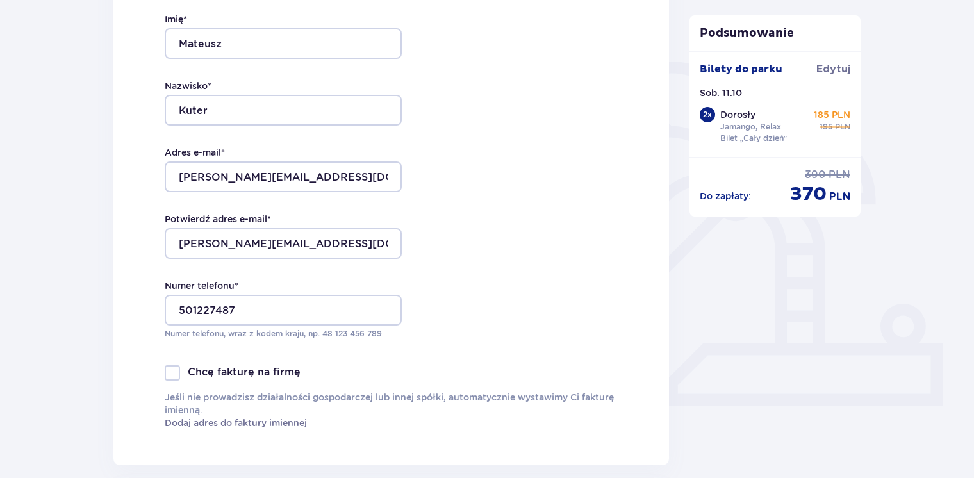
click at [492, 192] on div "Dane kontaktowe Imię * Mateusz Nazwisko * Kuter Adres e-mail * mateusz.kuter13@…" at bounding box center [390, 196] width 555 height 538
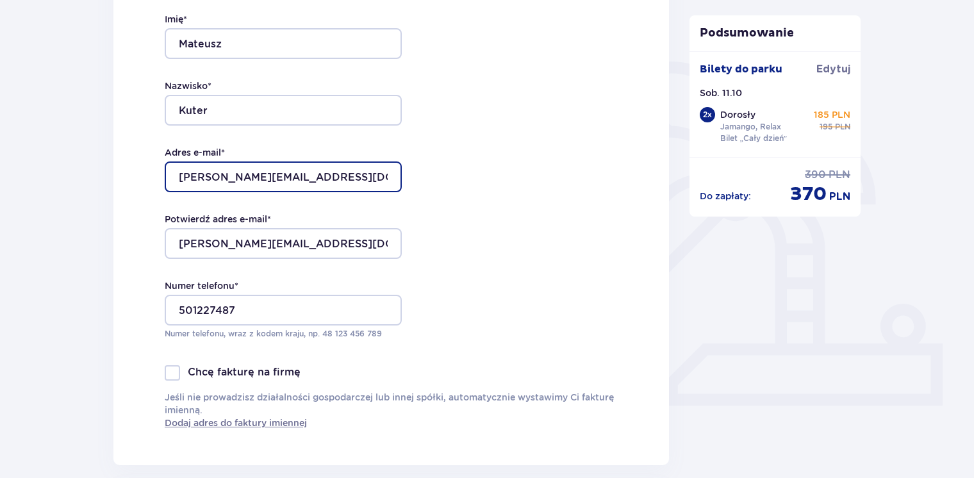
click at [382, 176] on input "mateusz.kuter13@gmail.com" at bounding box center [283, 176] width 237 height 31
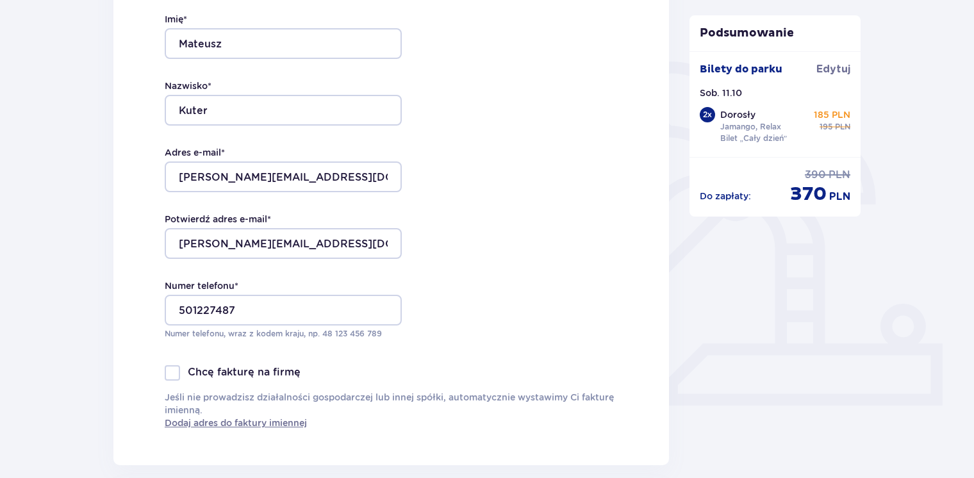
click at [469, 174] on div "Dane kontaktowe Imię * Mateusz Nazwisko * Kuter Adres e-mail * mateusz.kuter13@…" at bounding box center [390, 196] width 555 height 538
click at [376, 240] on input "mateusz.kuter13@gmail.com" at bounding box center [283, 243] width 237 height 31
click at [377, 237] on input "mateusz.kuter13@gmail.com" at bounding box center [283, 243] width 237 height 31
click at [447, 217] on div "Dane kontaktowe Imię * Mateusz Nazwisko * Kuter Adres e-mail * mateusz.kuter13@…" at bounding box center [390, 196] width 555 height 538
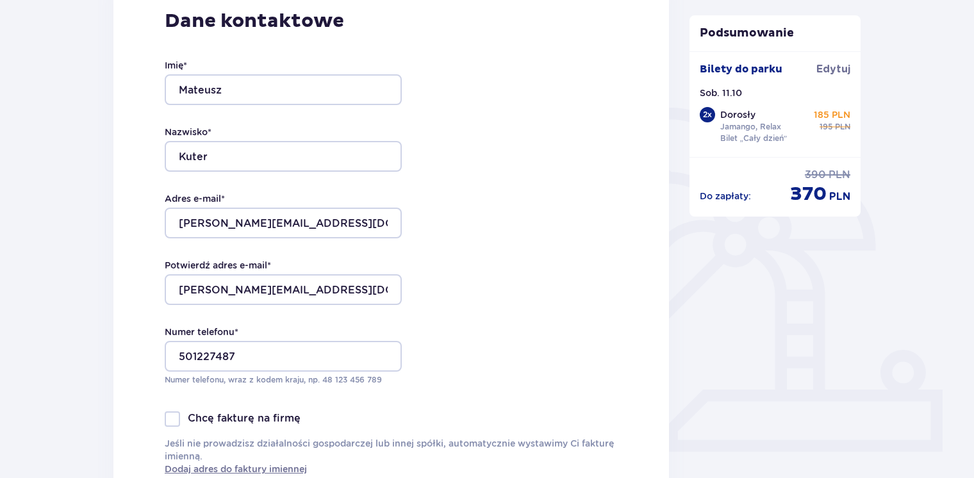
scroll to position [448, 0]
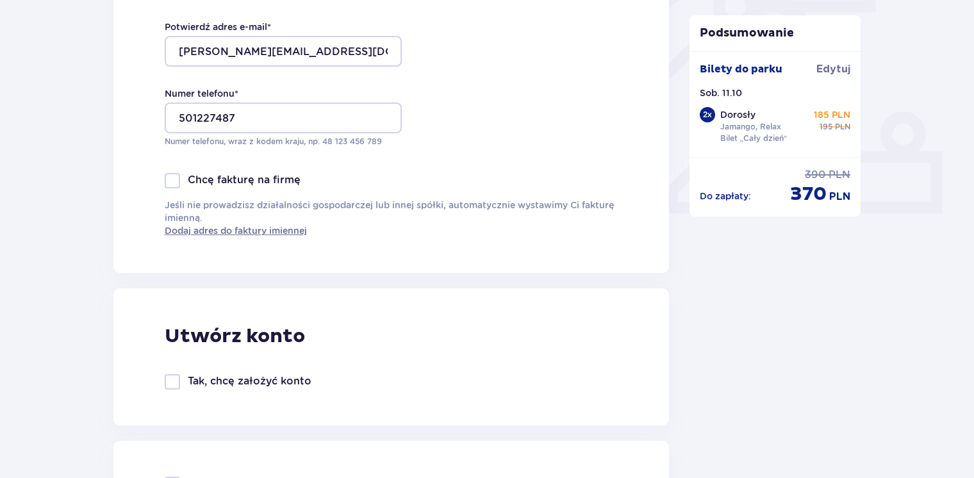
click at [232, 184] on p "Chcę fakturę na firmę" at bounding box center [244, 180] width 113 height 14
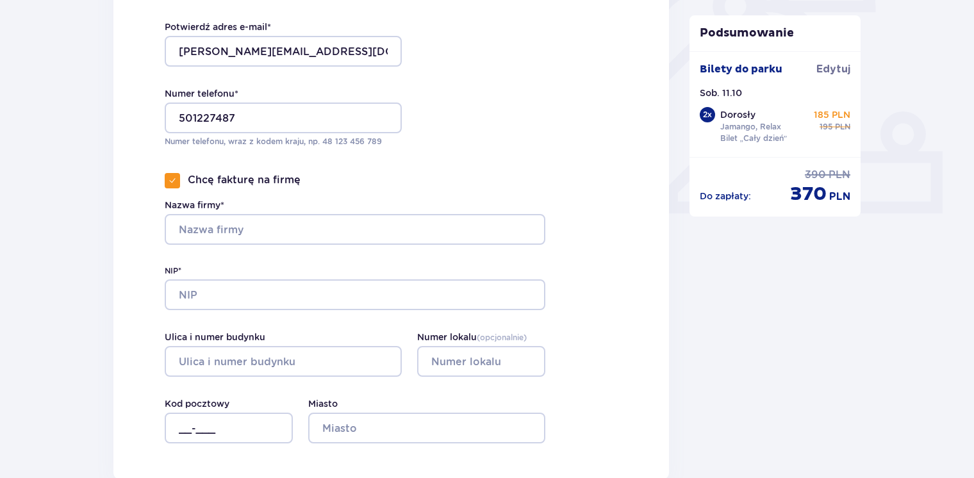
click at [217, 178] on p "Chcę fakturę na firmę" at bounding box center [244, 180] width 113 height 14
checkbox input "false"
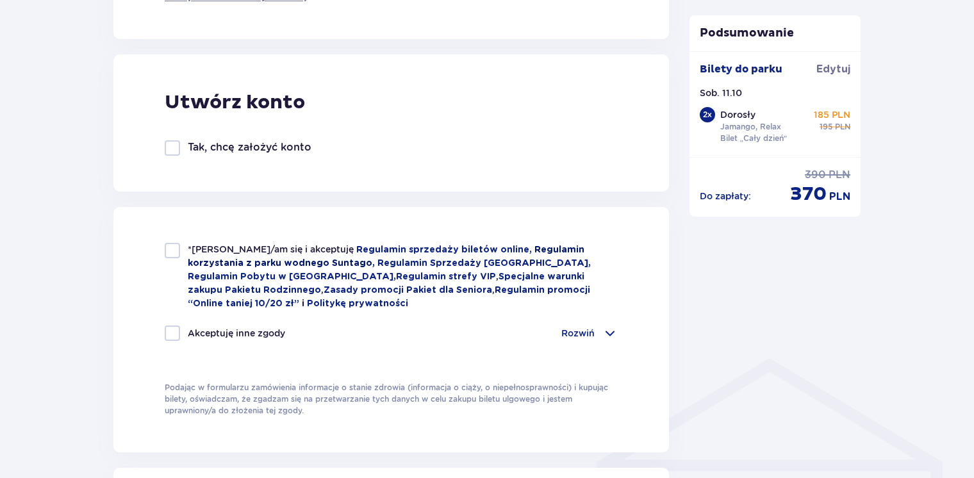
scroll to position [705, 0]
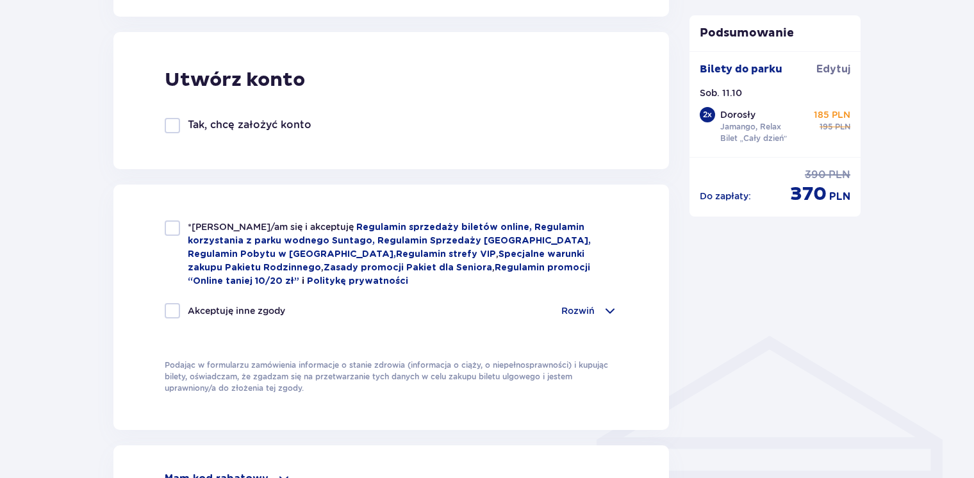
click at [172, 232] on div at bounding box center [172, 227] width 15 height 15
checkbox input "true"
drag, startPoint x: 172, startPoint y: 232, endPoint x: 111, endPoint y: 204, distance: 67.1
click at [111, 204] on div "Zamówienie i płatność Dane kontaktowe Imię * Mateusz Nazwisko * Kuter Adres e-m…" at bounding box center [391, 174] width 576 height 1487
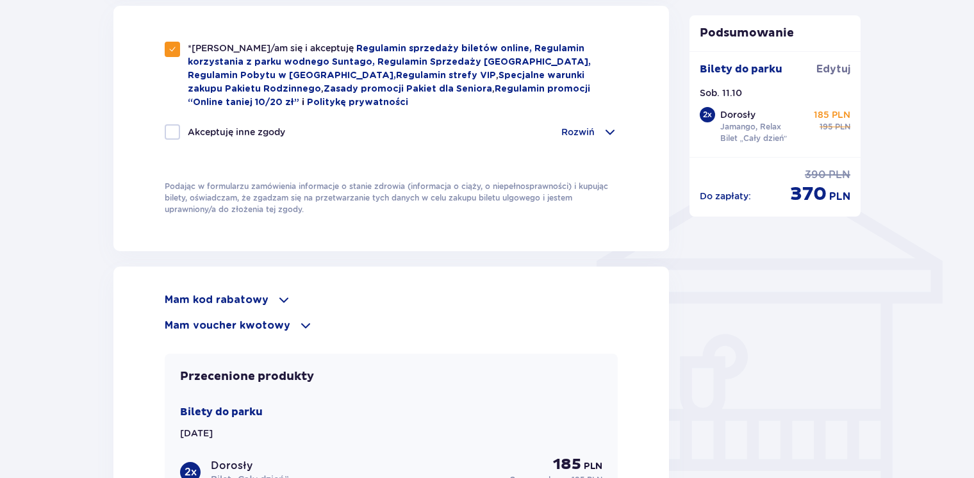
scroll to position [897, 0]
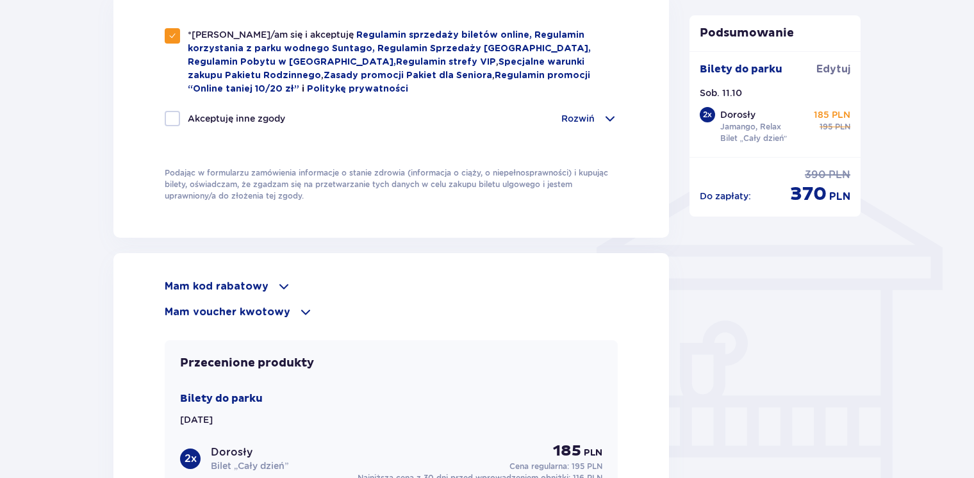
click at [571, 119] on p "Rozwiń" at bounding box center [577, 118] width 33 height 13
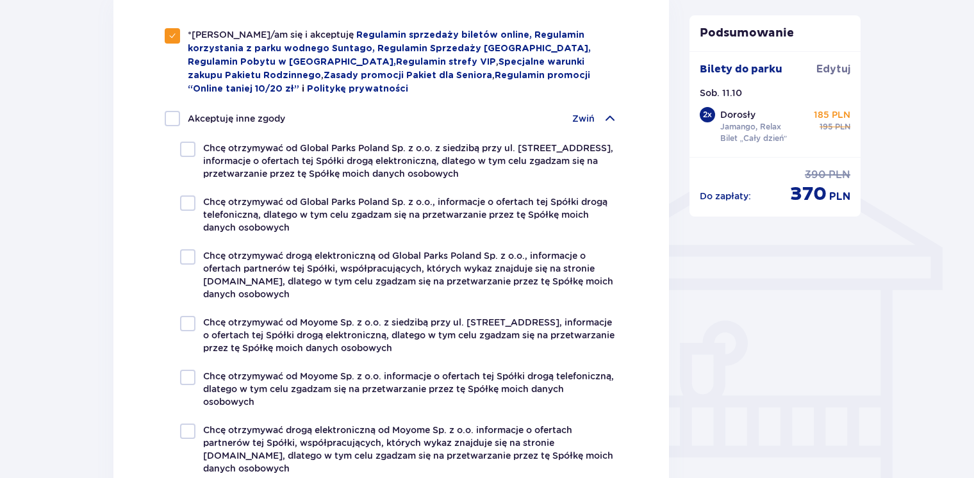
click at [572, 120] on p "Zwiń" at bounding box center [583, 118] width 22 height 13
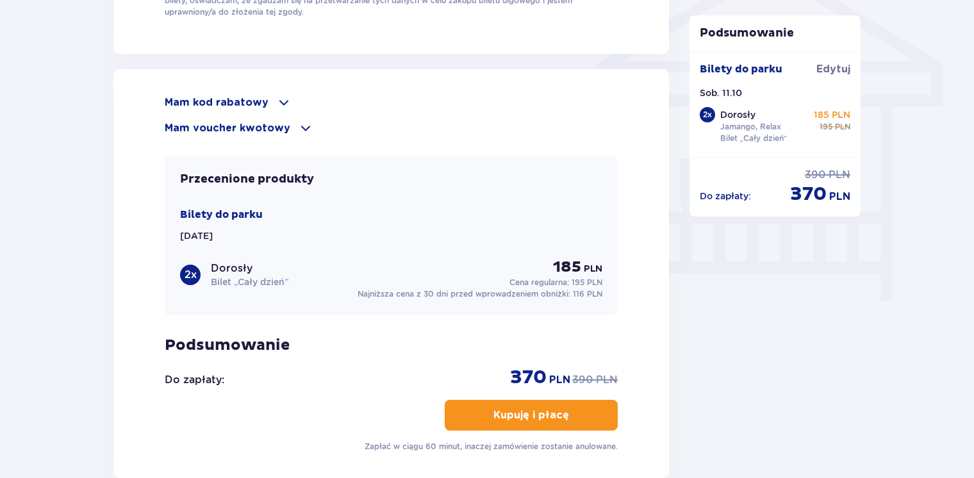
scroll to position [1089, 0]
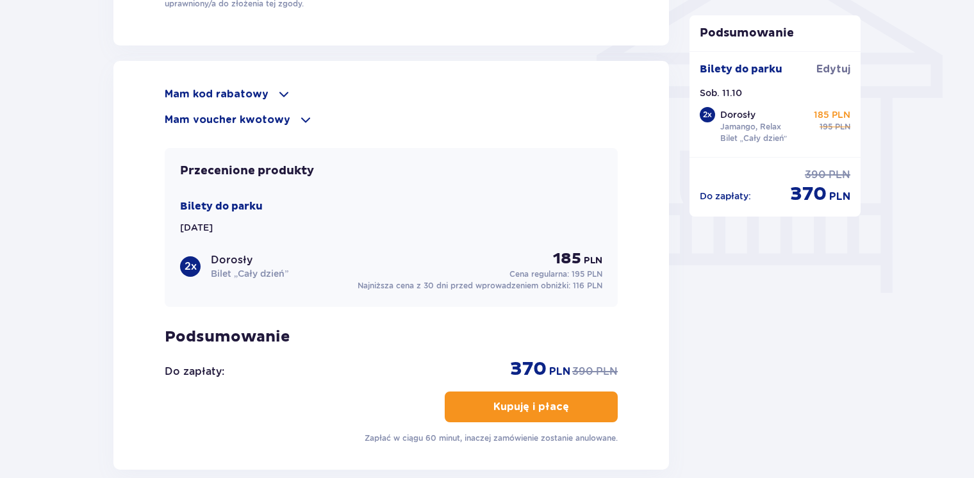
click at [240, 89] on p "Mam kod rabatowy" at bounding box center [217, 94] width 104 height 14
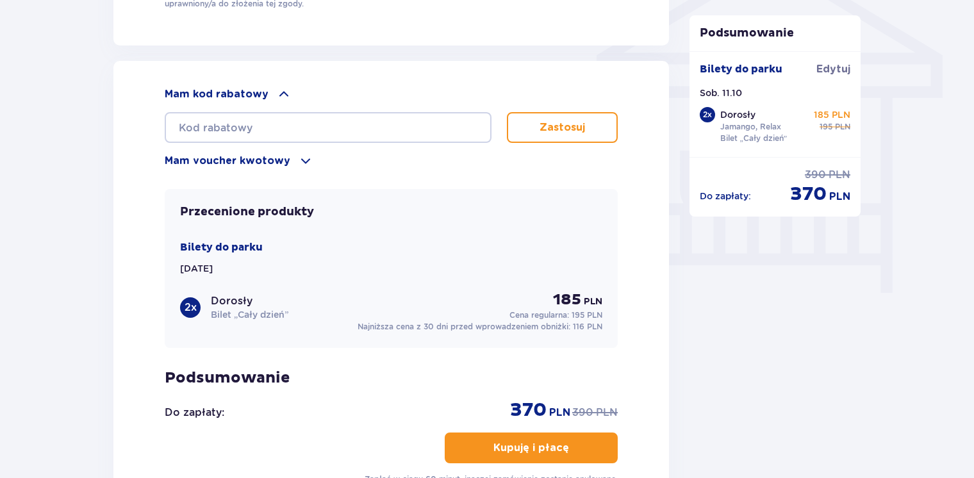
click at [217, 161] on p "Mam voucher kwotowy" at bounding box center [228, 161] width 126 height 14
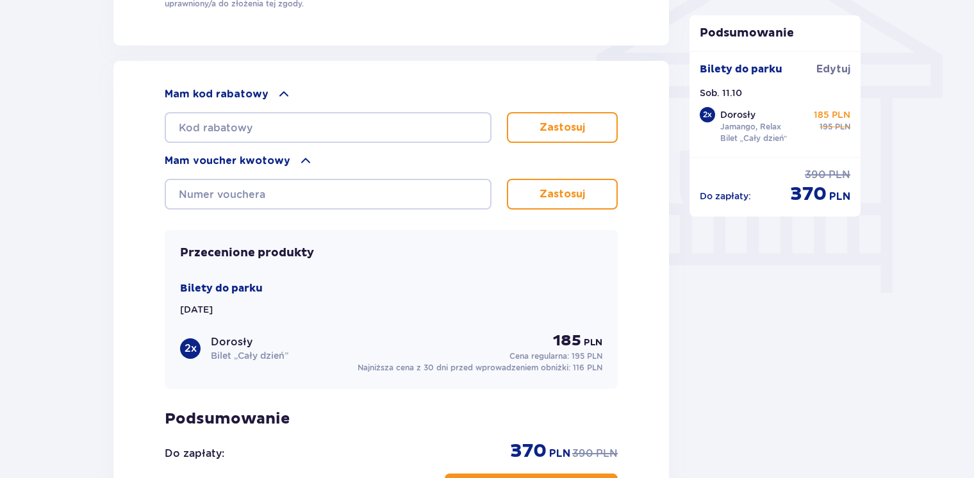
click at [217, 161] on p "Mam voucher kwotowy" at bounding box center [228, 161] width 126 height 14
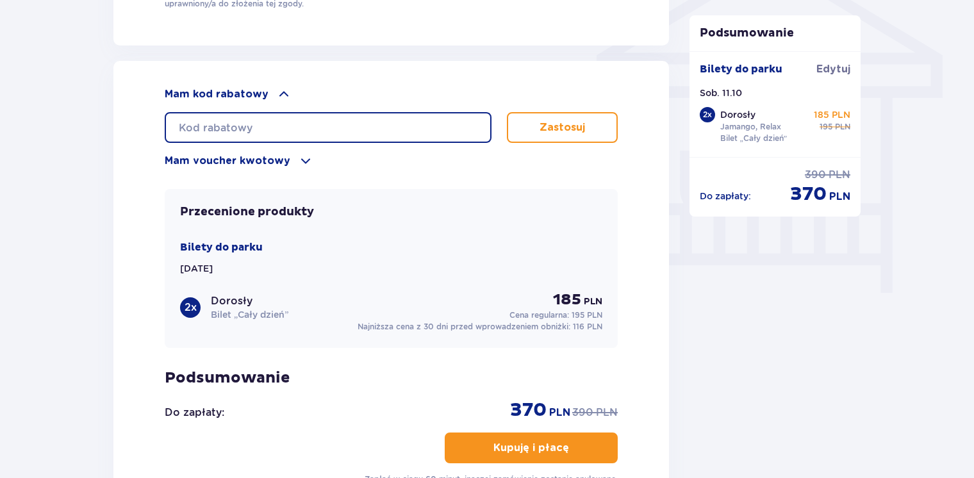
click at [306, 137] on input "text" at bounding box center [328, 127] width 327 height 31
paste input "nie potrzeba kodu"
type input "nie potrzeba kodu"
drag, startPoint x: 359, startPoint y: 136, endPoint x: 148, endPoint y: 126, distance: 211.7
click at [148, 126] on div "Mam kod rabatowy nie potrzeba kodu Zastosuj Mam voucher kwotowy Zastosuj Przece…" at bounding box center [390, 286] width 555 height 450
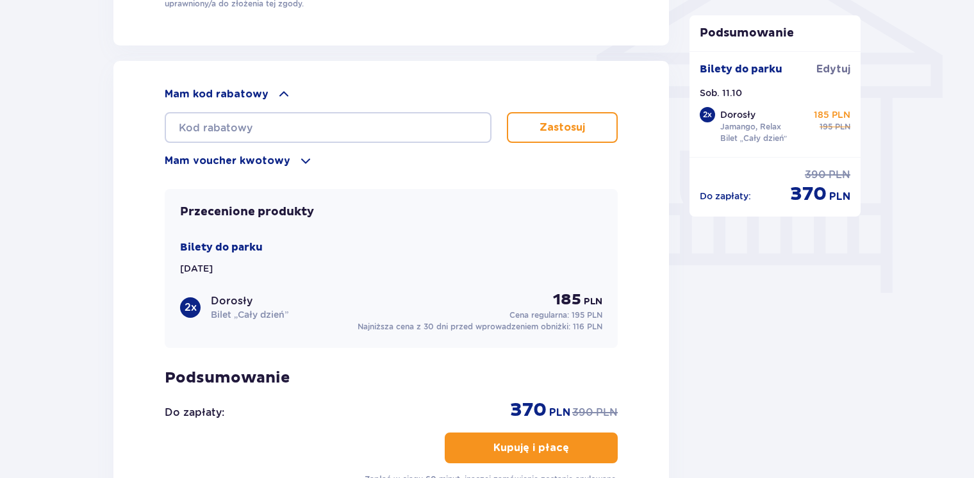
click at [142, 127] on div "Mam kod rabatowy Zastosuj Mam voucher kwotowy Zastosuj Przecenione produkty Bil…" at bounding box center [390, 286] width 555 height 450
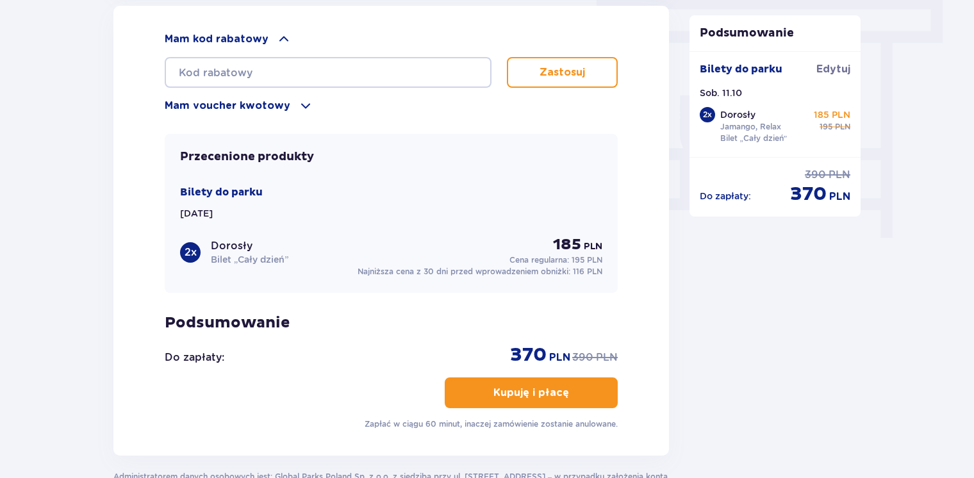
scroll to position [1217, 0]
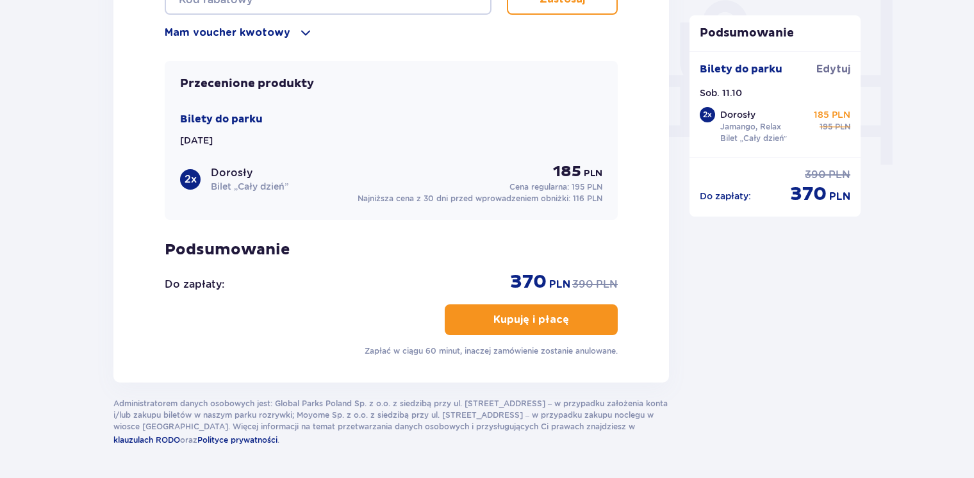
click at [511, 313] on p "Kupuję i płacę" at bounding box center [531, 320] width 76 height 14
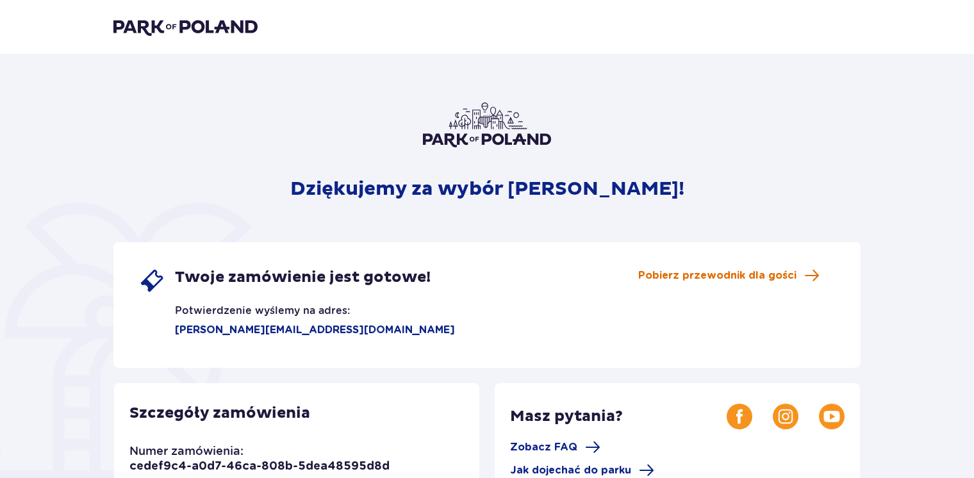
click at [705, 281] on span "Pobierz przewodnik dla gości" at bounding box center [717, 275] width 158 height 14
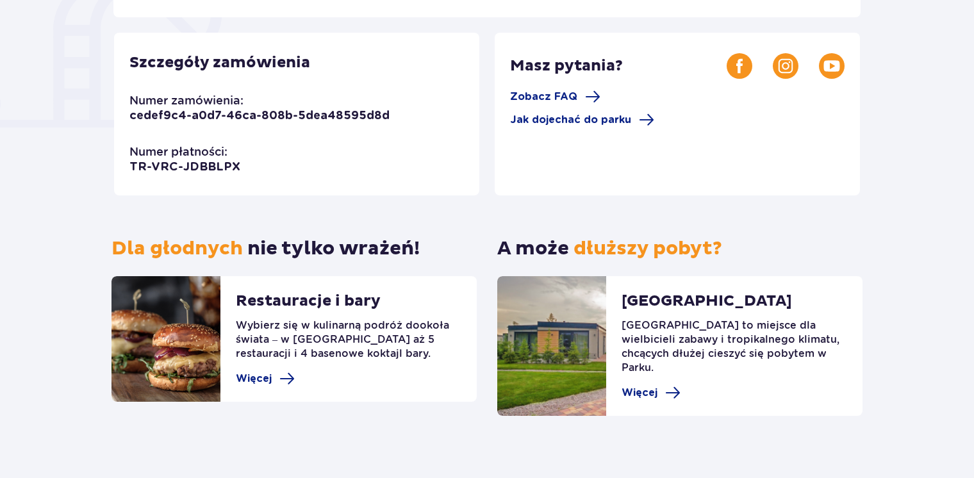
scroll to position [351, 0]
drag, startPoint x: 129, startPoint y: 168, endPoint x: 239, endPoint y: 181, distance: 110.3
click at [239, 181] on div "Szczegóły zamówienia Numer zamówienia: cedef9c4-a0d7-46ca-808b-5dea48595d8d Num…" at bounding box center [296, 113] width 365 height 163
drag, startPoint x: 239, startPoint y: 181, endPoint x: 244, endPoint y: 192, distance: 12.0
click at [244, 192] on div "Szczegóły zamówienia Numer zamówienia: cedef9c4-a0d7-46ca-808b-5dea48595d8d Num…" at bounding box center [296, 113] width 365 height 163
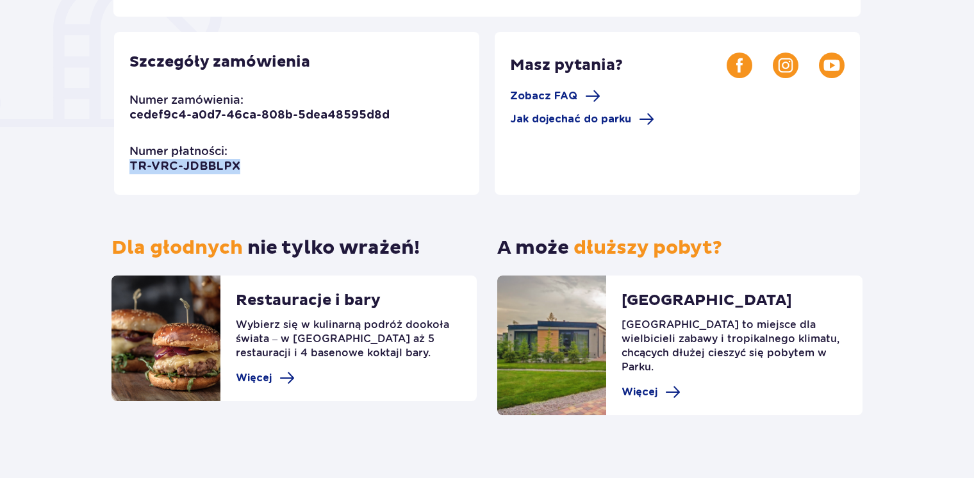
click at [190, 168] on p "TR-VRC-JDBBLPX" at bounding box center [184, 166] width 111 height 15
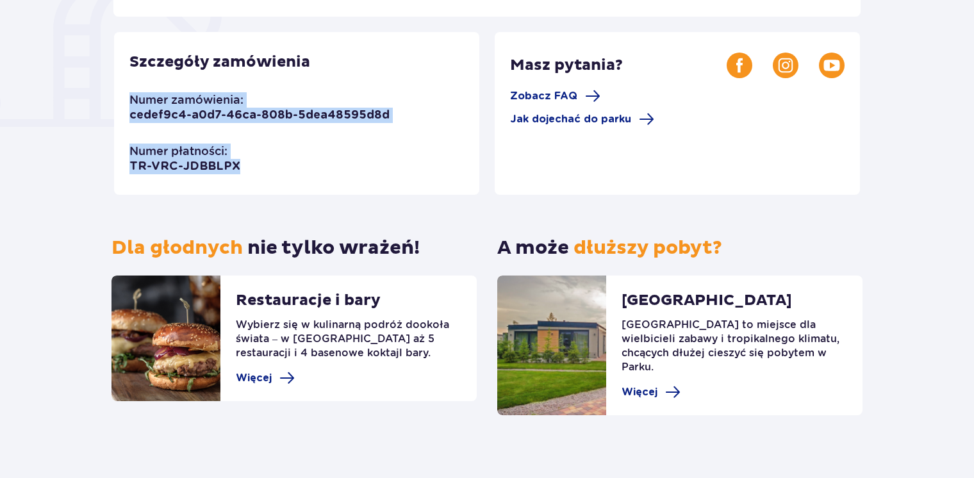
drag, startPoint x: 236, startPoint y: 167, endPoint x: 126, endPoint y: 97, distance: 131.0
click at [126, 97] on div "Szczegóły zamówienia Numer zamówienia: cedef9c4-a0d7-46ca-808b-5dea48595d8d Num…" at bounding box center [296, 113] width 365 height 163
copy div "Numer zamówienia: cedef9c4-a0d7-46ca-808b-5dea48595d8d Numer płatności: TR-VRC-…"
click at [255, 164] on div "Szczegóły zamówienia Numer zamówienia: cedef9c4-a0d7-46ca-808b-5dea48595d8d Num…" at bounding box center [296, 113] width 365 height 163
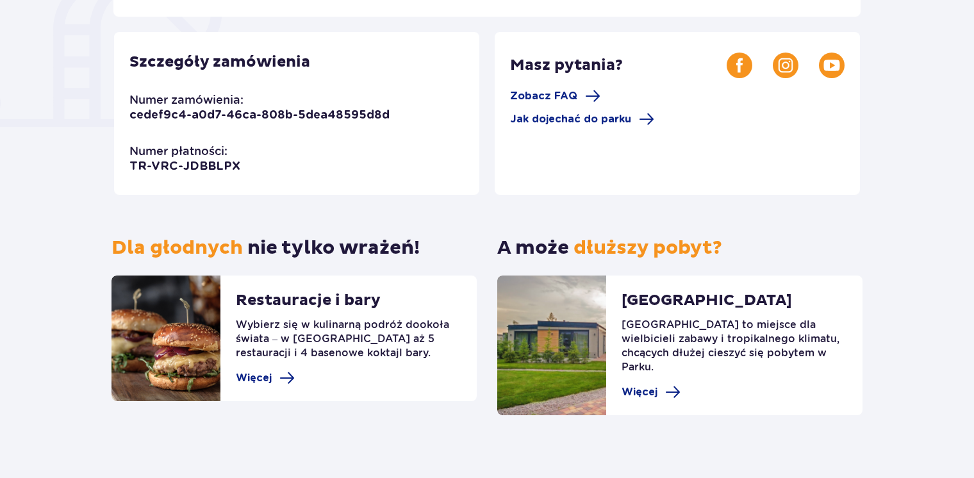
drag, startPoint x: 643, startPoint y: 367, endPoint x: 618, endPoint y: 330, distance: 45.1
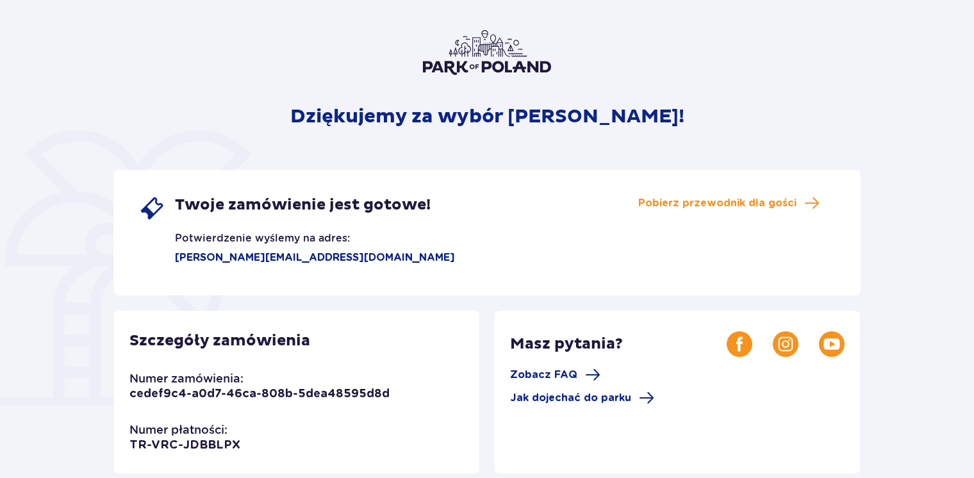
scroll to position [90, 0]
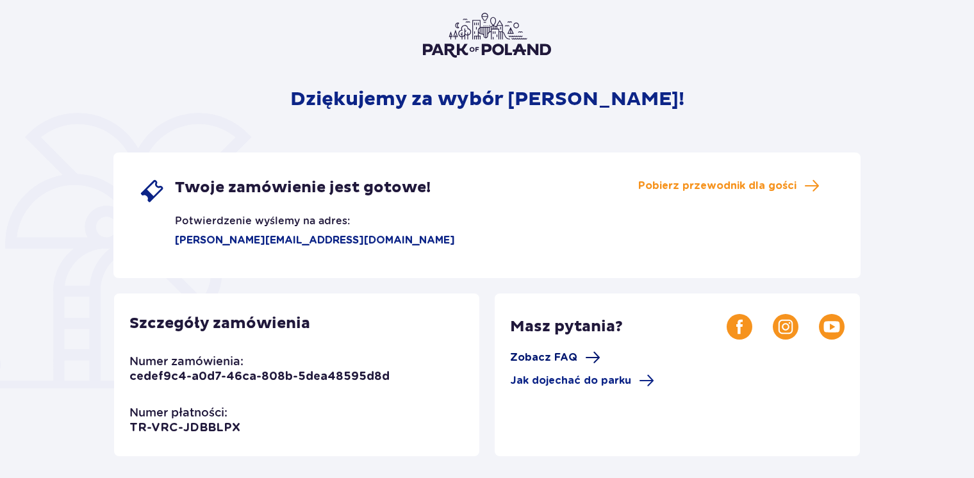
click at [522, 357] on span "Zobacz FAQ" at bounding box center [543, 357] width 67 height 14
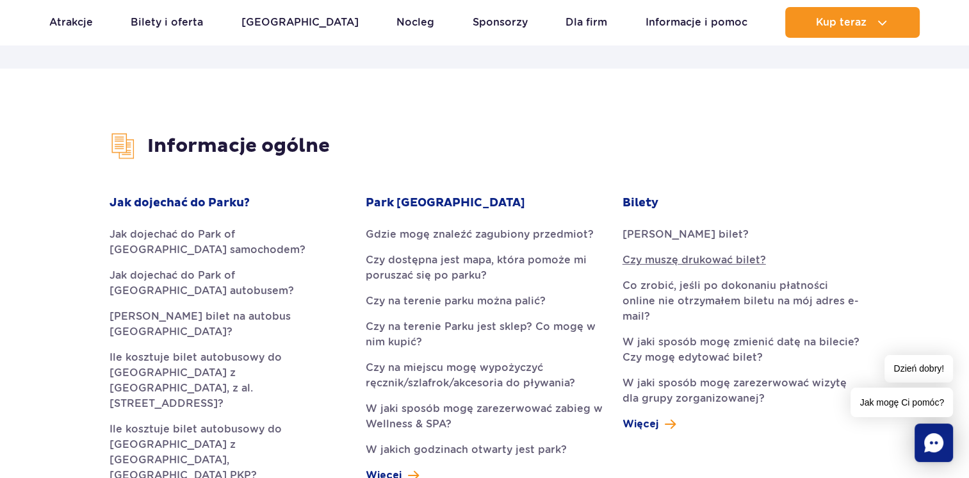
click at [678, 259] on link "Czy muszę drukować bilet?" at bounding box center [741, 259] width 237 height 15
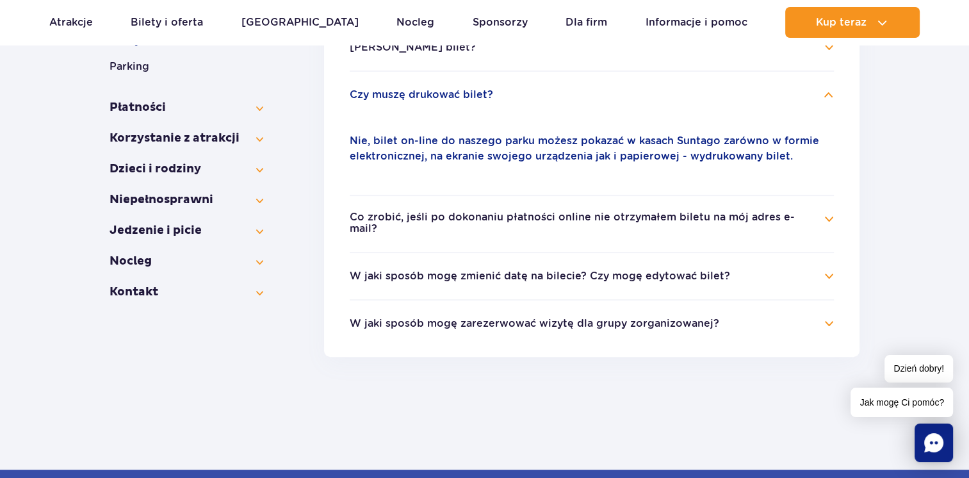
scroll to position [270, 0]
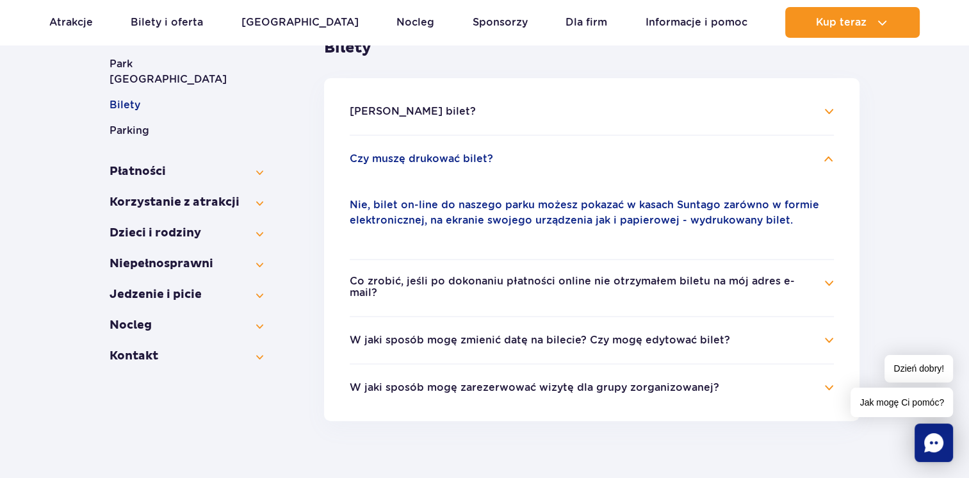
click at [564, 111] on h4 "[PERSON_NAME] bilet?" at bounding box center [592, 111] width 484 height 15
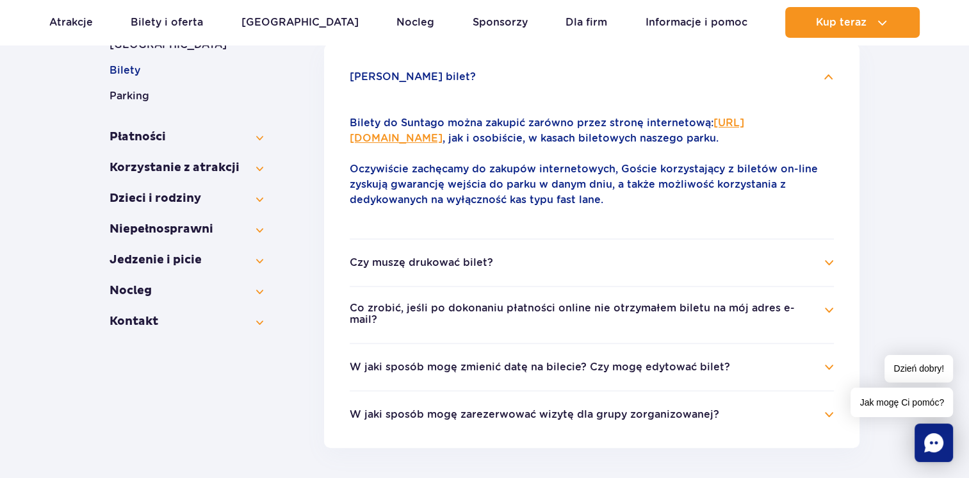
scroll to position [334, 0]
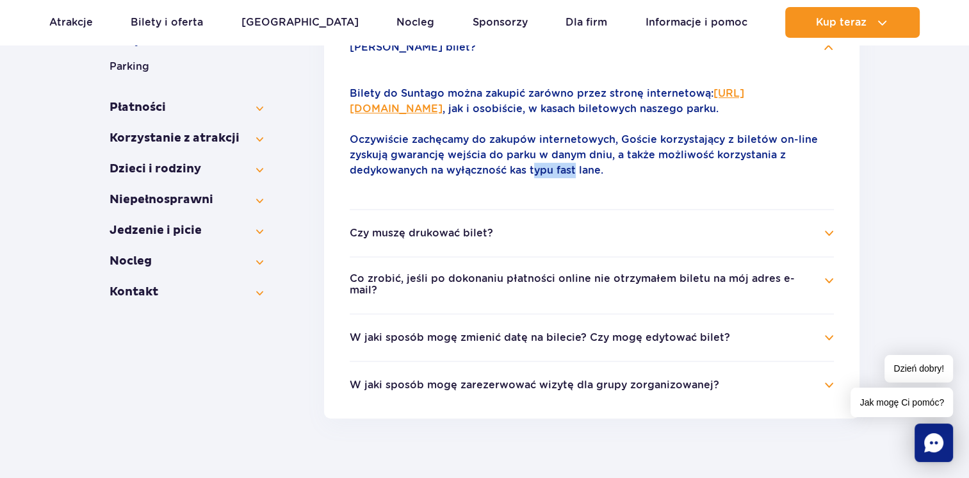
drag, startPoint x: 531, startPoint y: 185, endPoint x: 574, endPoint y: 185, distance: 42.9
click at [574, 178] on p "Oczywiście zachęcamy do zakupów internetowych, Goście korzystający z biletów on…" at bounding box center [592, 155] width 484 height 46
drag, startPoint x: 574, startPoint y: 185, endPoint x: 598, endPoint y: 186, distance: 23.7
click at [598, 178] on p "Oczywiście zachęcamy do zakupów internetowych, Goście korzystający z biletów on…" at bounding box center [592, 155] width 484 height 46
click at [596, 291] on button "Co zrobić, jeśli po dokonaniu płatności online nie otrzymałem biletu na mój adr…" at bounding box center [582, 285] width 465 height 24
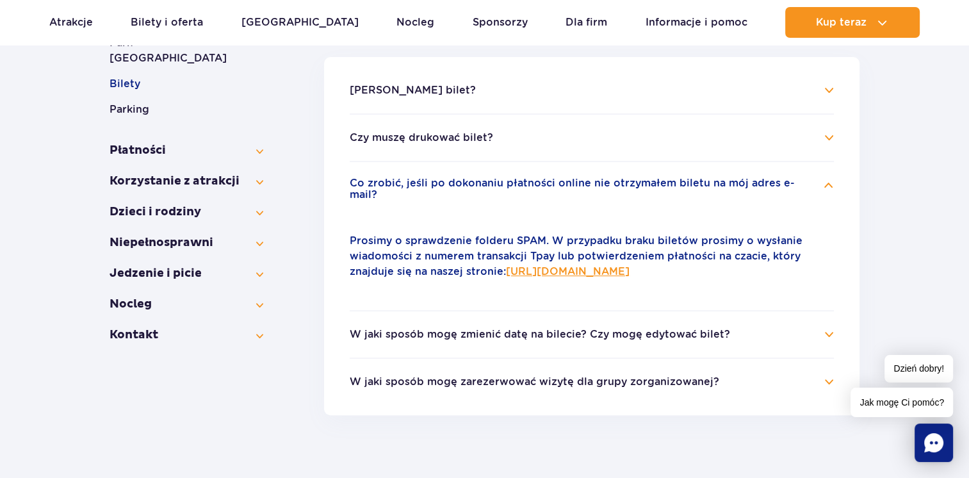
scroll to position [270, 0]
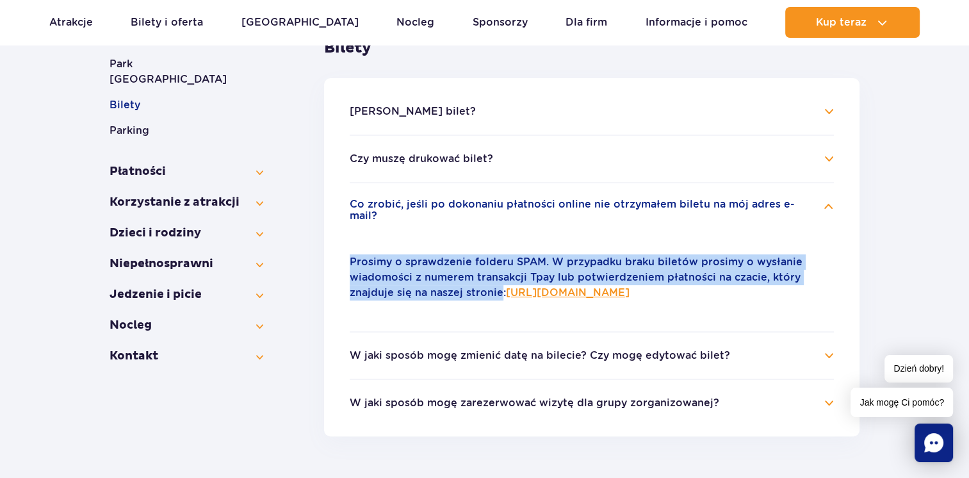
drag, startPoint x: 349, startPoint y: 249, endPoint x: 499, endPoint y: 278, distance: 153.4
click at [499, 278] on ul "[PERSON_NAME] bilet? Bilety do [GEOGRAPHIC_DATA] można zakupić zarówno przez st…" at bounding box center [592, 257] width 536 height 358
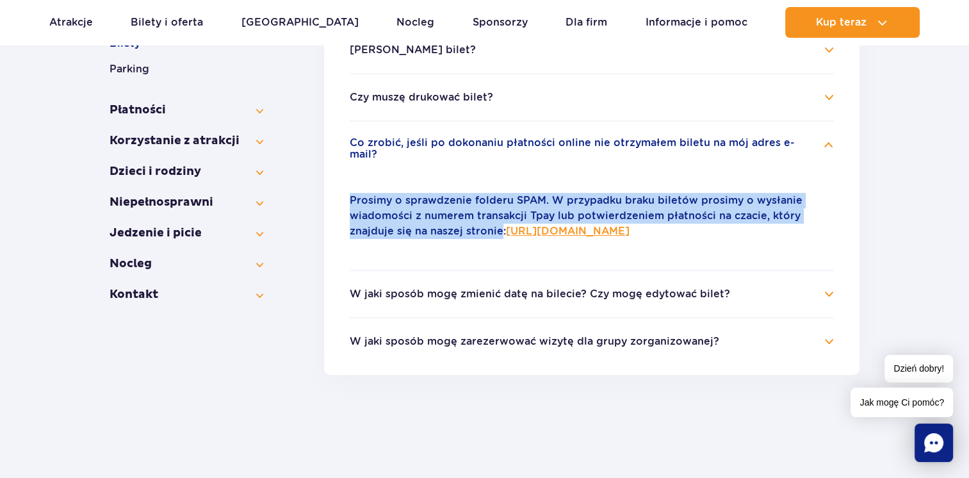
scroll to position [398, 0]
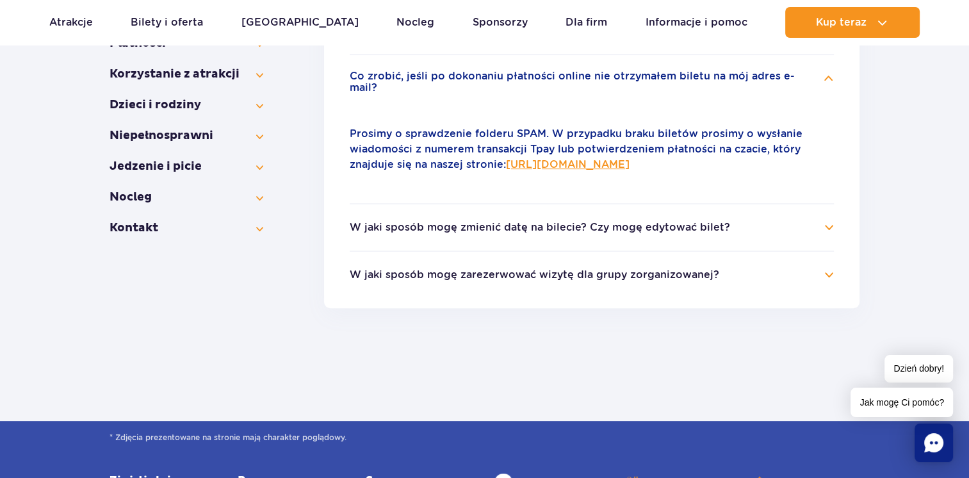
click at [606, 177] on div "Prosimy o sprawdzenie folderu SPAM. W przypadku braku biletów prosimy o wysłani…" at bounding box center [592, 149] width 484 height 77
click at [564, 227] on li "W jaki sposób mogę zmienić datę na bilecie? Czy mogę edytować bilet? Możesz to …" at bounding box center [592, 226] width 484 height 47
click at [556, 222] on button "W jaki sposób mogę zmienić datę na bilecie? Czy mogę edytować bilet?" at bounding box center [540, 228] width 381 height 12
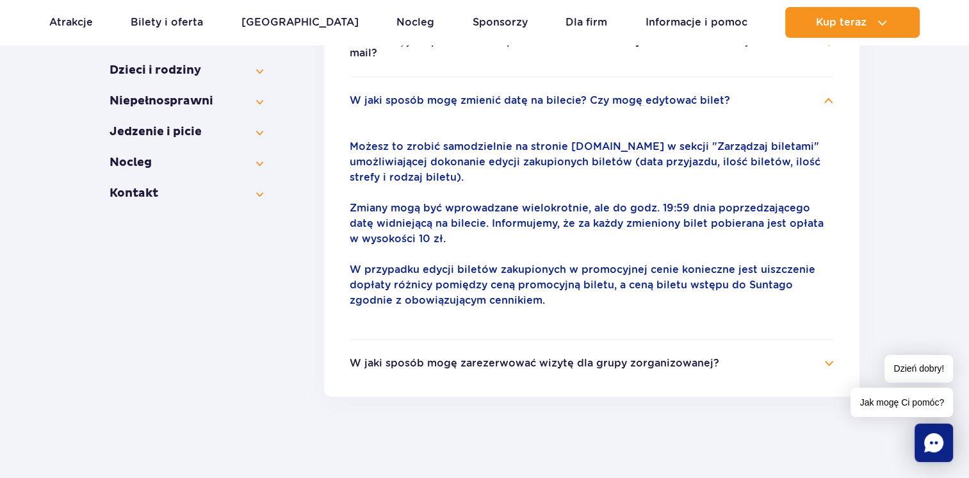
scroll to position [463, 0]
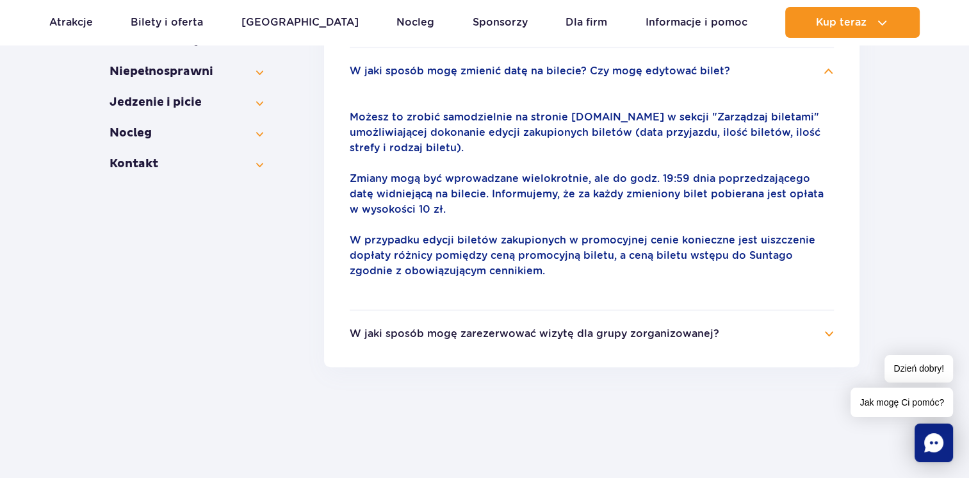
click at [518, 329] on button "W jaki sposób mogę zarezerwować wizytę dla grupy zorganizowanej?" at bounding box center [535, 334] width 370 height 12
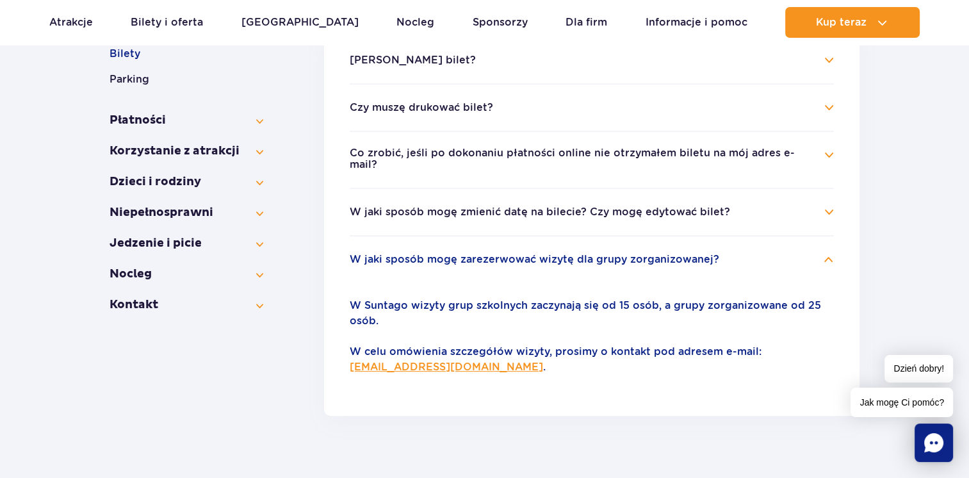
scroll to position [270, 0]
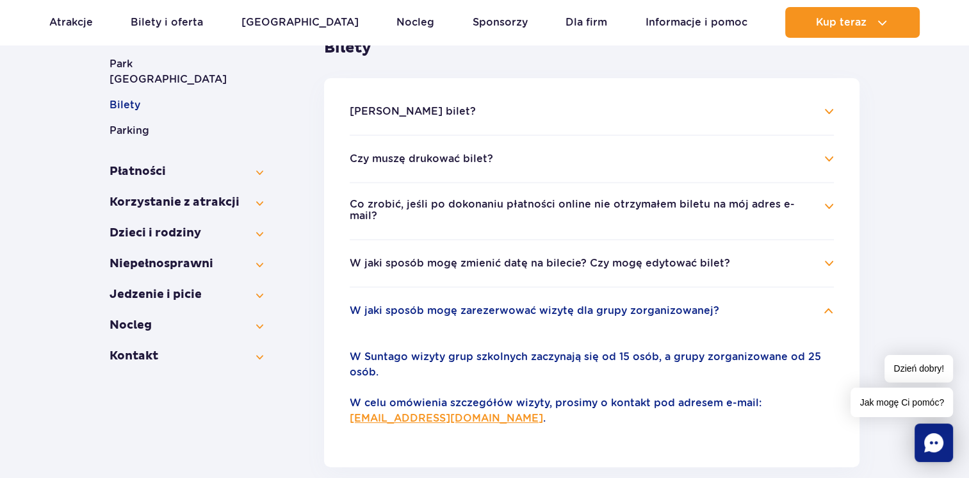
click at [484, 258] on button "W jaki sposób mogę zmienić datę na bilecie? Czy mogę edytować bilet?" at bounding box center [540, 264] width 381 height 12
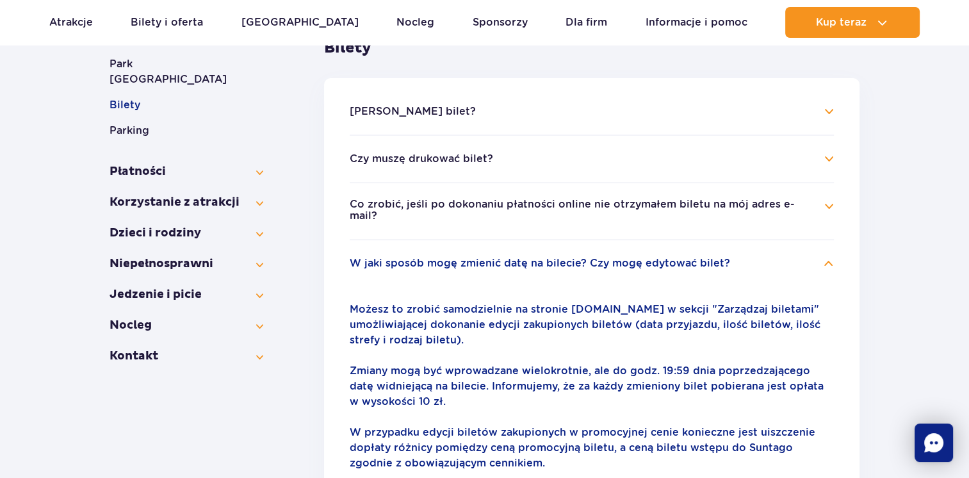
click at [484, 215] on li "Co zrobić, jeśli po dokonaniu płatności online nie otrzymałem biletu na mój adr…" at bounding box center [592, 210] width 484 height 57
click at [474, 207] on button "Co zrobić, jeśli po dokonaniu płatności online nie otrzymałem biletu na mój adr…" at bounding box center [582, 211] width 465 height 24
